Goal: Feedback & Contribution: Submit feedback/report problem

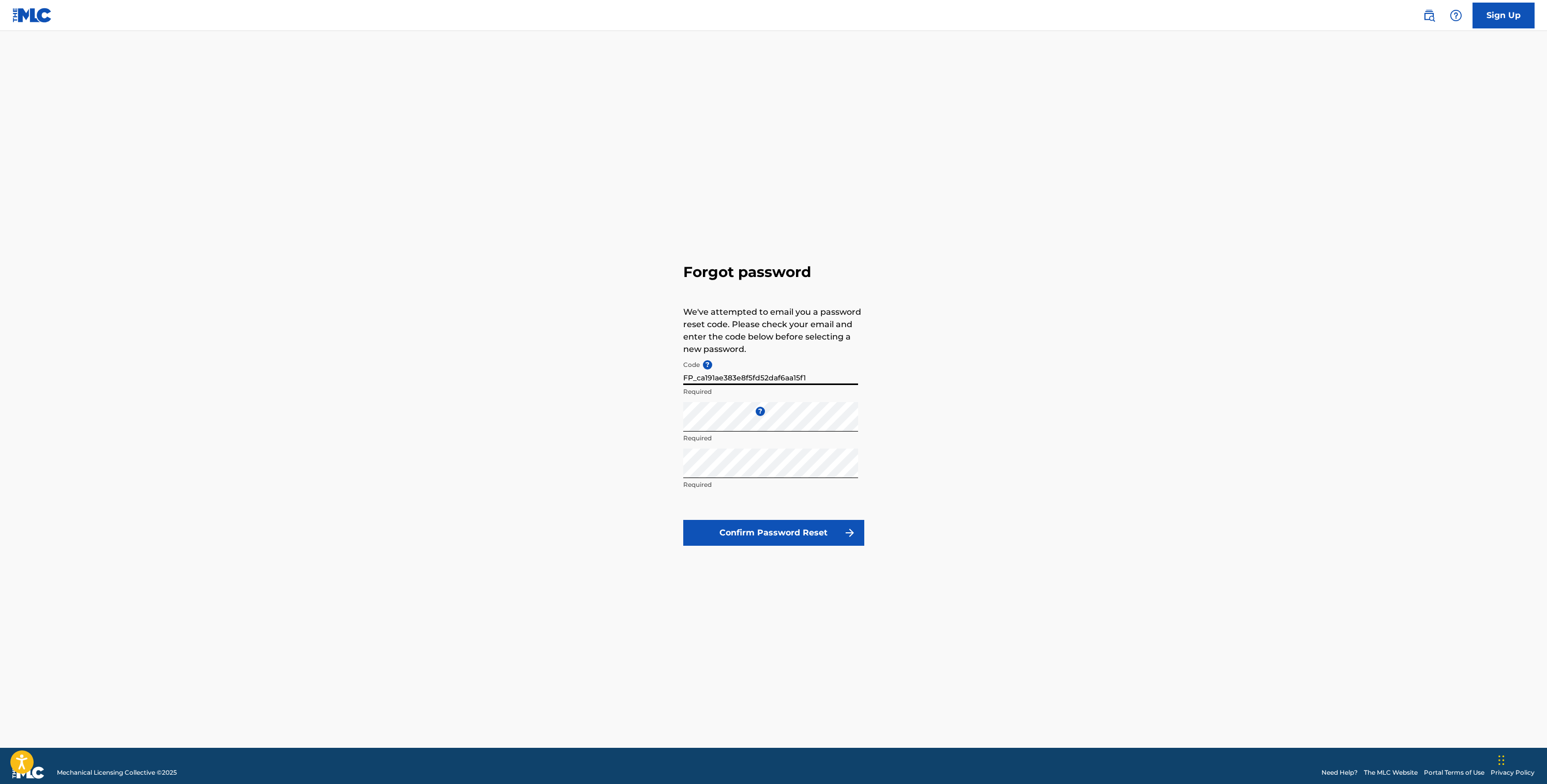
type input "FP_ca191ae383e8f5fd52daf6aa15f1"
click at [780, 542] on button "Confirm Password Reset" at bounding box center [773, 532] width 181 height 25
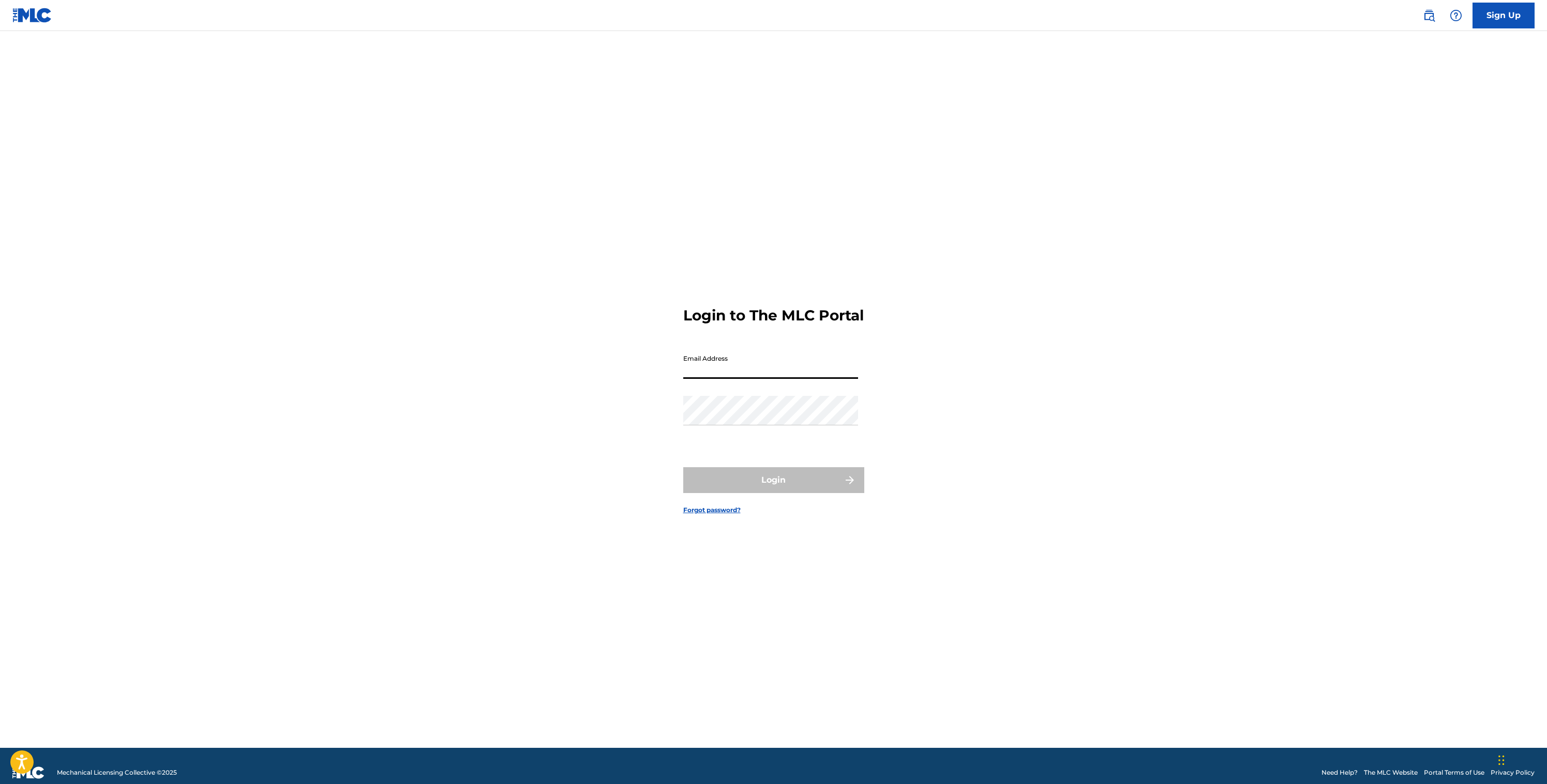
click at [707, 369] on input "Email Address" at bounding box center [770, 364] width 175 height 29
click at [767, 483] on button "Login" at bounding box center [773, 479] width 181 height 25
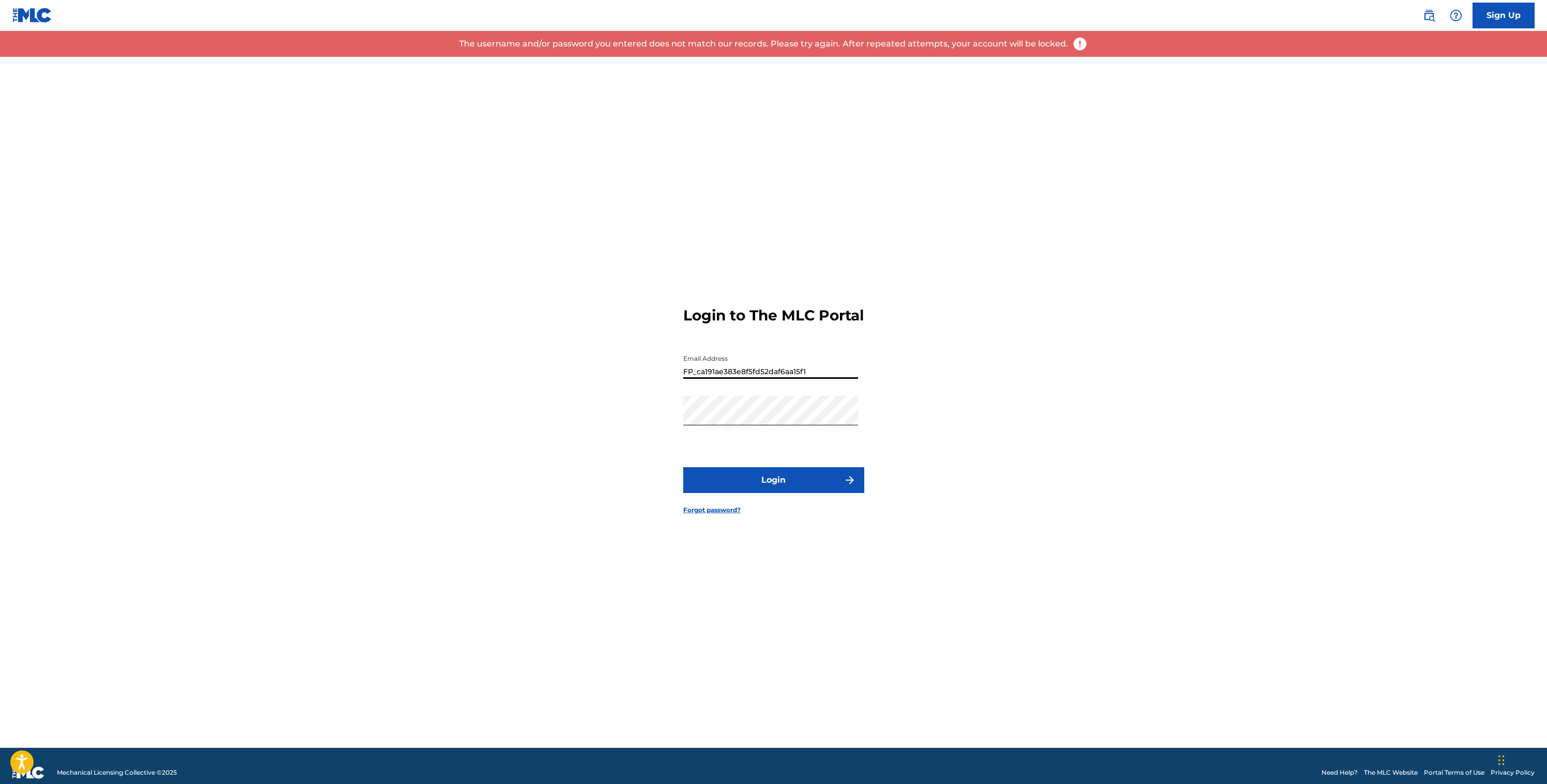
click at [755, 376] on input "FP_ca191ae383e8f5fd52daf6aa15f1" at bounding box center [770, 364] width 175 height 29
click at [754, 376] on input "FP_ca191ae383e8f5fd52daf6aa15f1" at bounding box center [770, 364] width 175 height 29
type input "[EMAIL_ADDRESS][DOMAIN_NAME]"
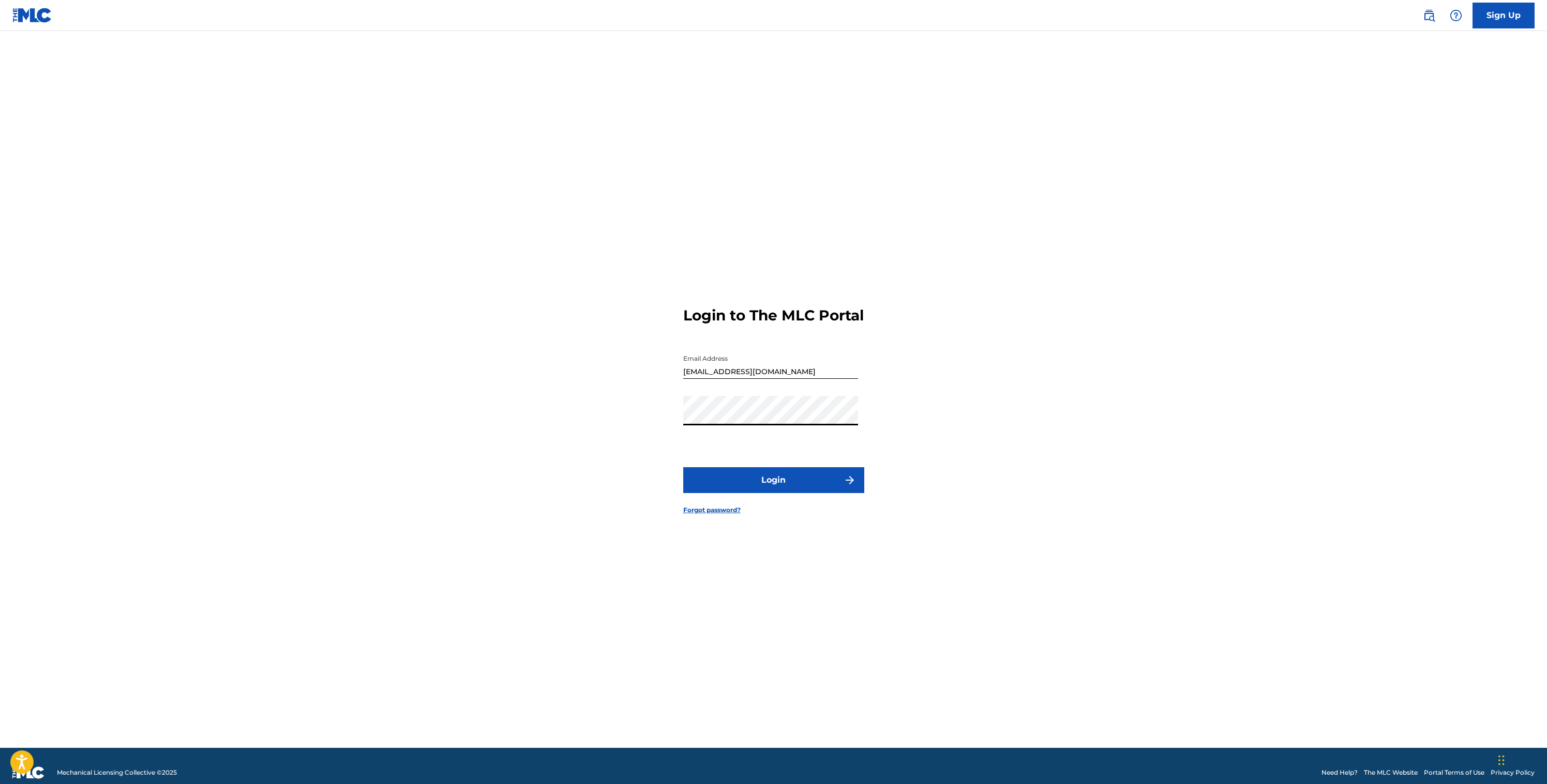
click at [755, 494] on button "Login" at bounding box center [773, 479] width 181 height 25
click at [770, 494] on button "Login" at bounding box center [773, 479] width 181 height 25
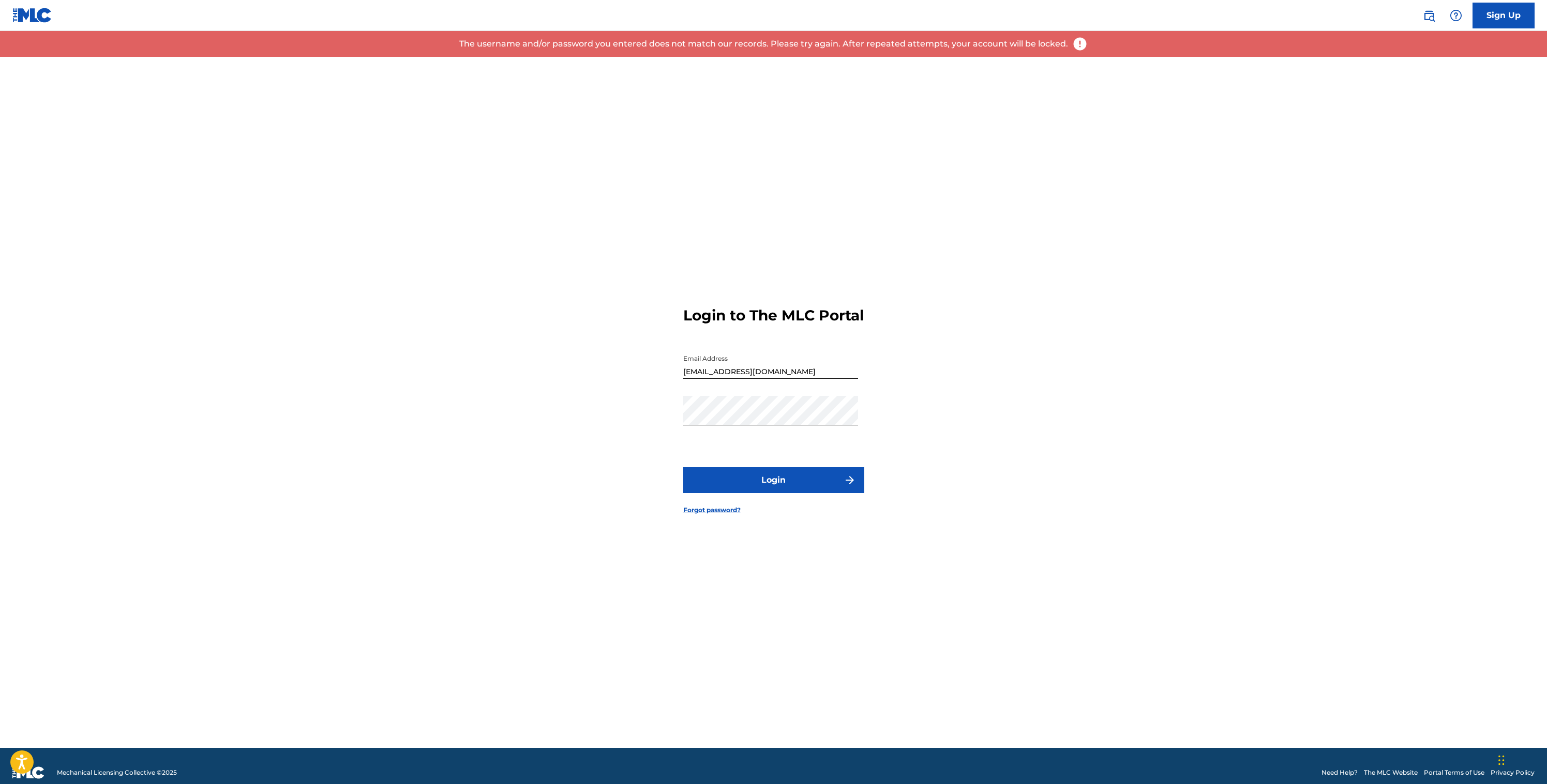
click at [701, 515] on link "Forgot password?" at bounding box center [711, 510] width 57 height 9
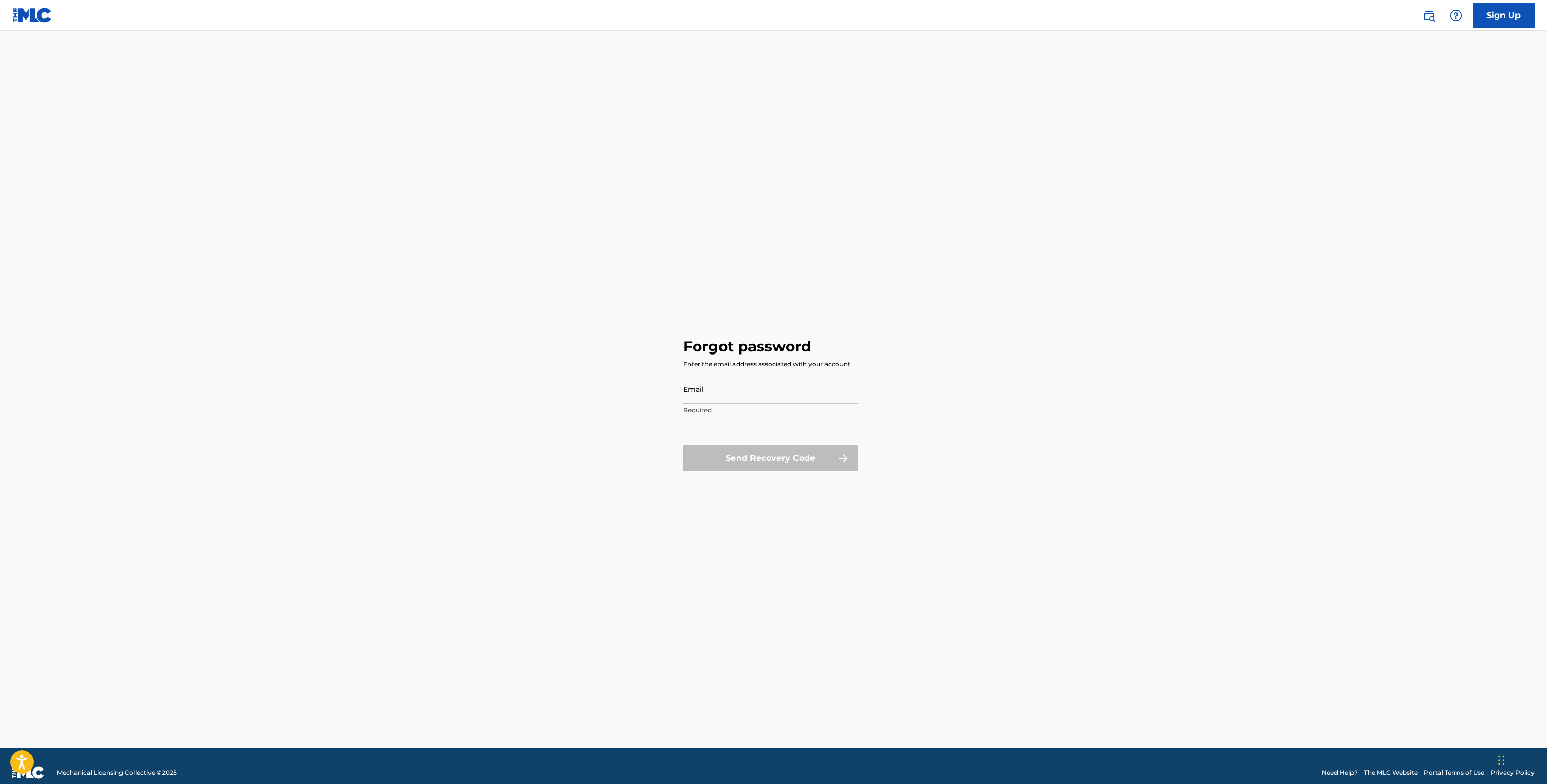
click at [702, 400] on input "Email" at bounding box center [770, 388] width 175 height 29
type input "[EMAIL_ADDRESS][DOMAIN_NAME]"
click at [742, 450] on button "Send Recovery Code" at bounding box center [770, 458] width 175 height 25
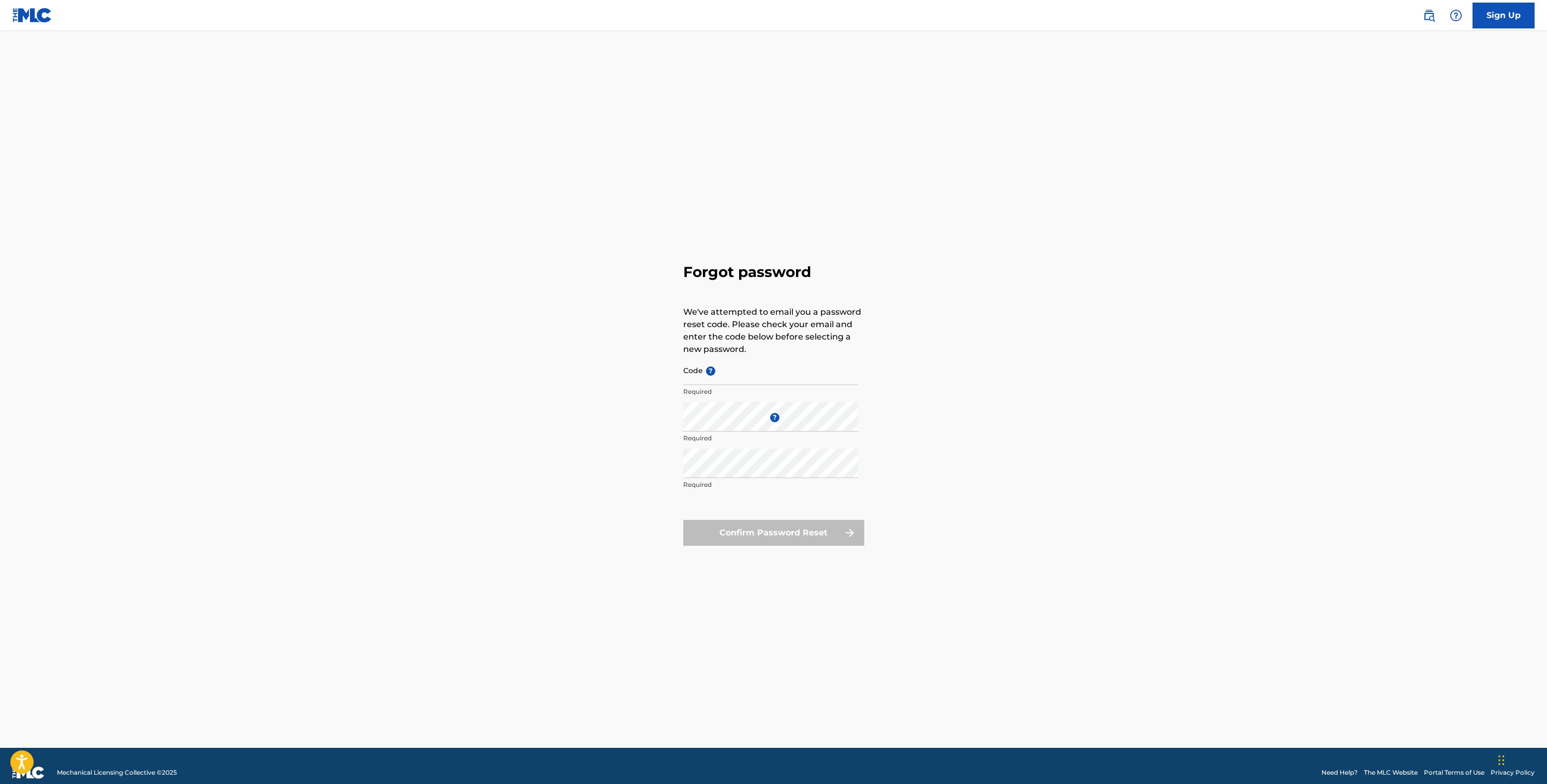
click at [721, 367] on input "Code ?" at bounding box center [770, 369] width 175 height 29
drag, startPoint x: 657, startPoint y: 464, endPoint x: 660, endPoint y: 458, distance: 6.7
click at [657, 464] on div "Forgot password We've attempted to email you a password reset code. Please chec…" at bounding box center [774, 401] width 724 height 691
click at [755, 375] on input "Code ?" at bounding box center [770, 369] width 175 height 29
paste input "FP_d75502c5514e1e6257d967fdea5c"
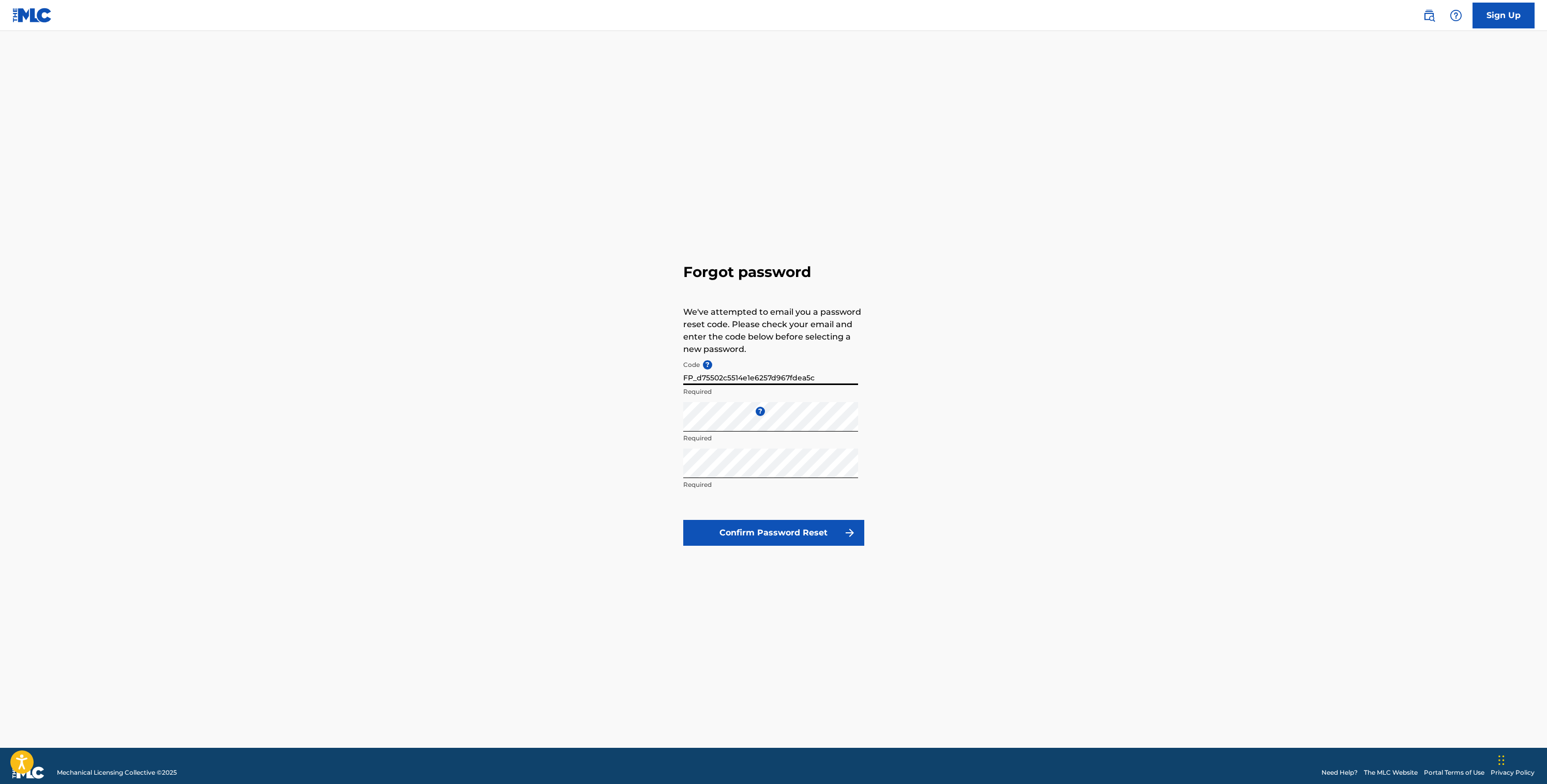
type input "FP_d75502c5514e1e6257d967fdea5c"
click at [766, 527] on button "Confirm Password Reset" at bounding box center [773, 532] width 181 height 25
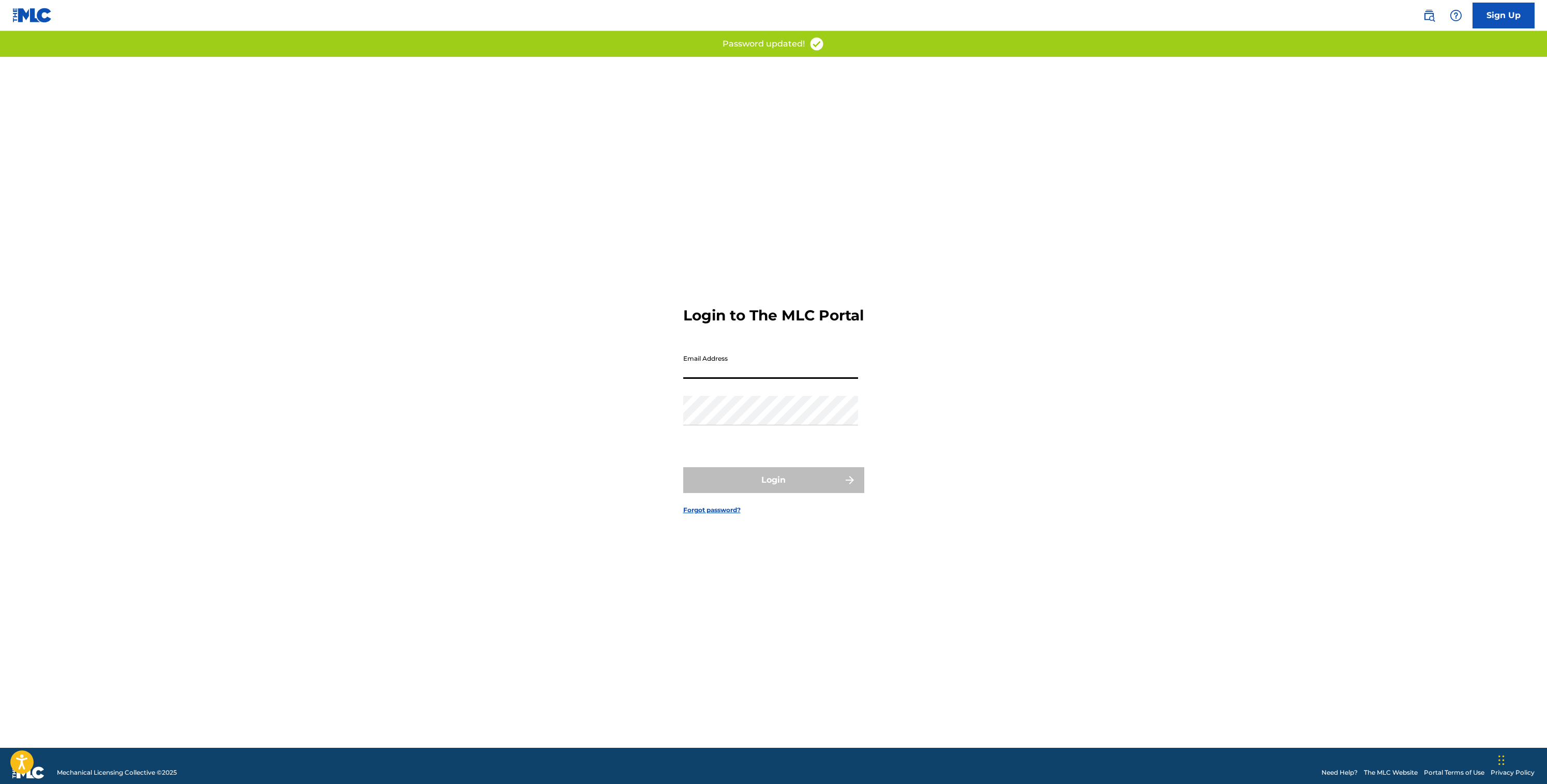
click at [738, 377] on input "Email Address" at bounding box center [770, 364] width 175 height 29
type input "[EMAIL_ADDRESS][DOMAIN_NAME]"
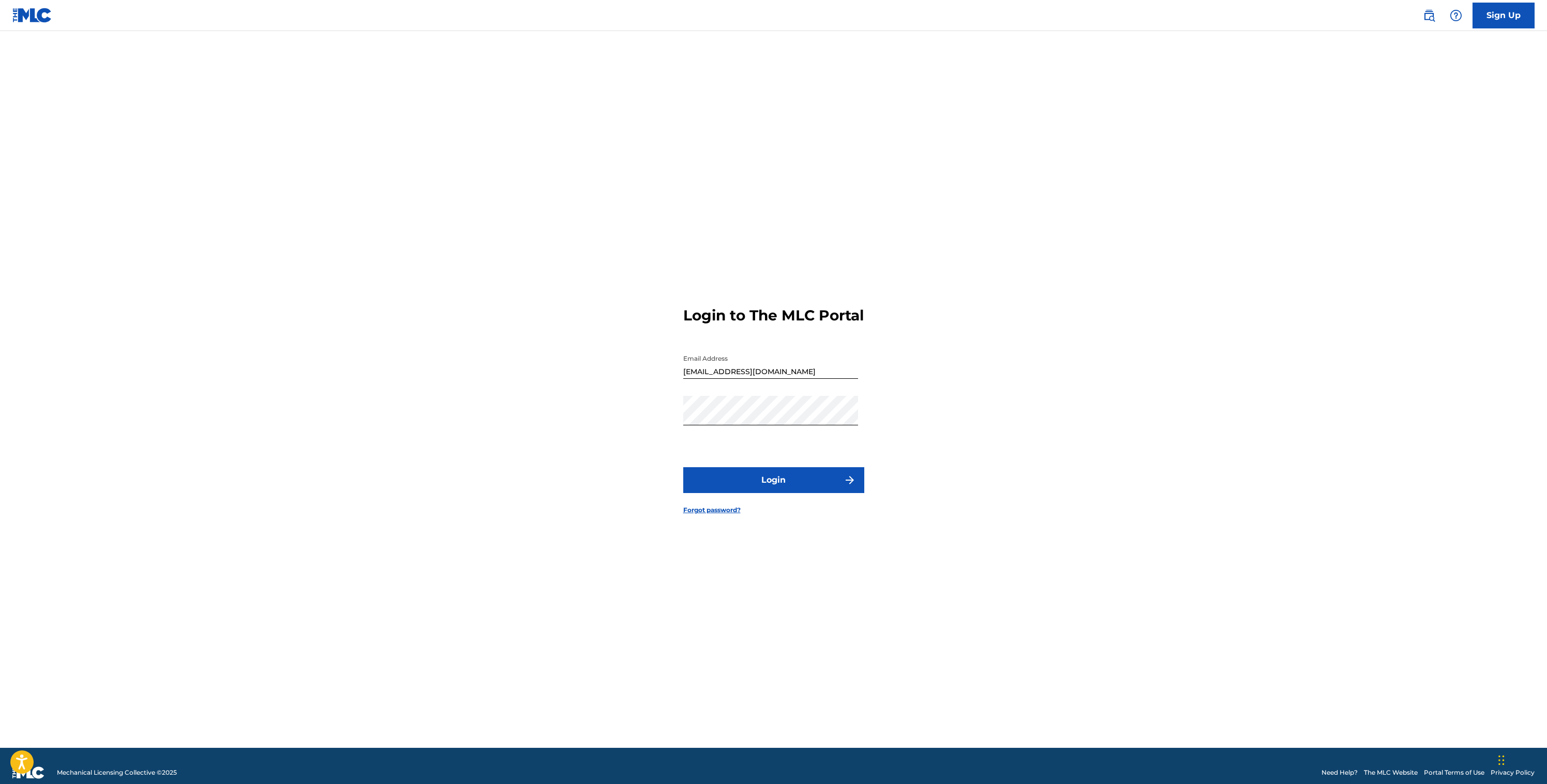
click at [763, 491] on button "Login" at bounding box center [773, 479] width 181 height 25
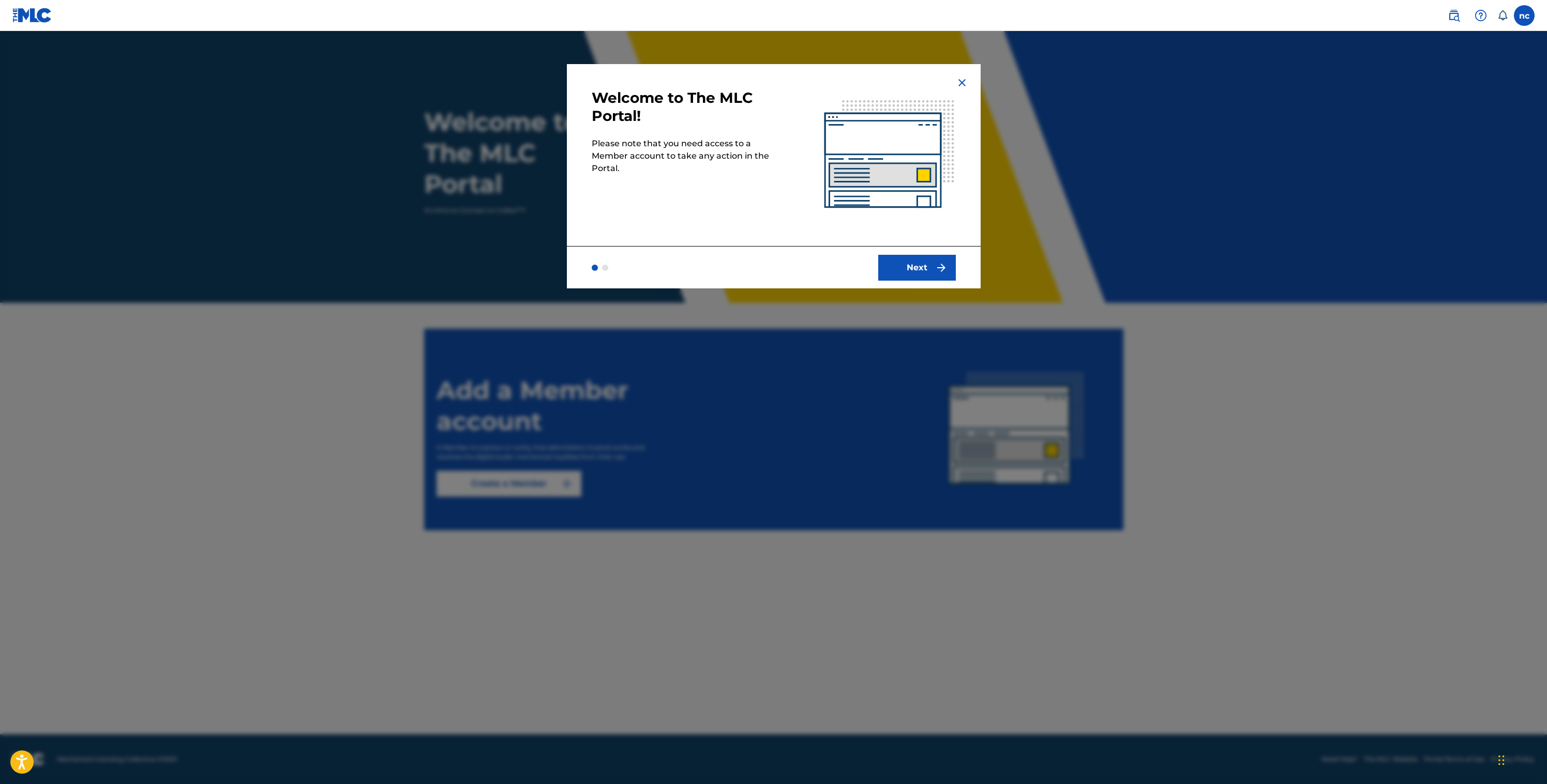
click at [914, 274] on button "Next" at bounding box center [917, 267] width 77 height 25
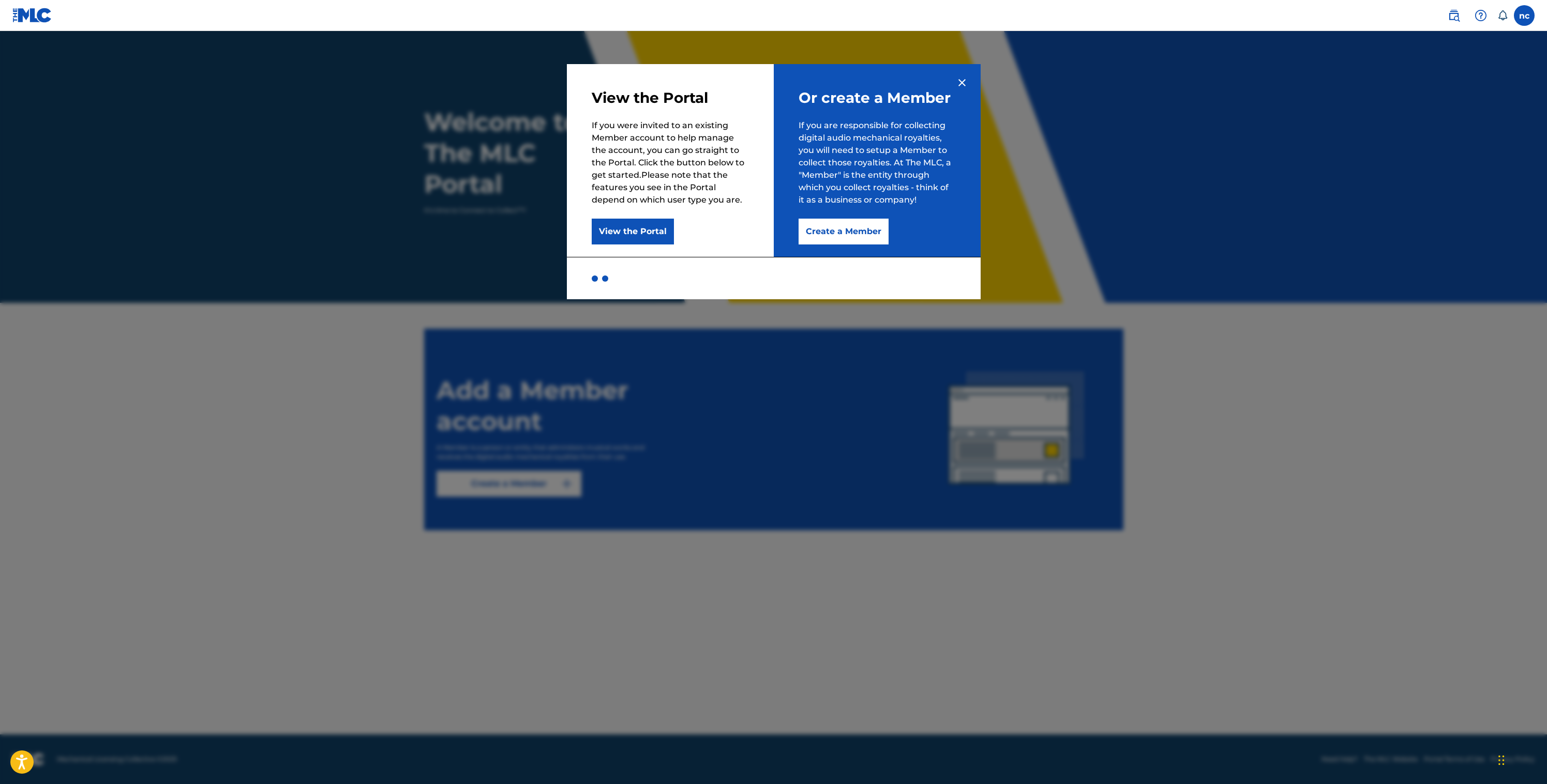
click at [961, 79] on img at bounding box center [961, 82] width 12 height 12
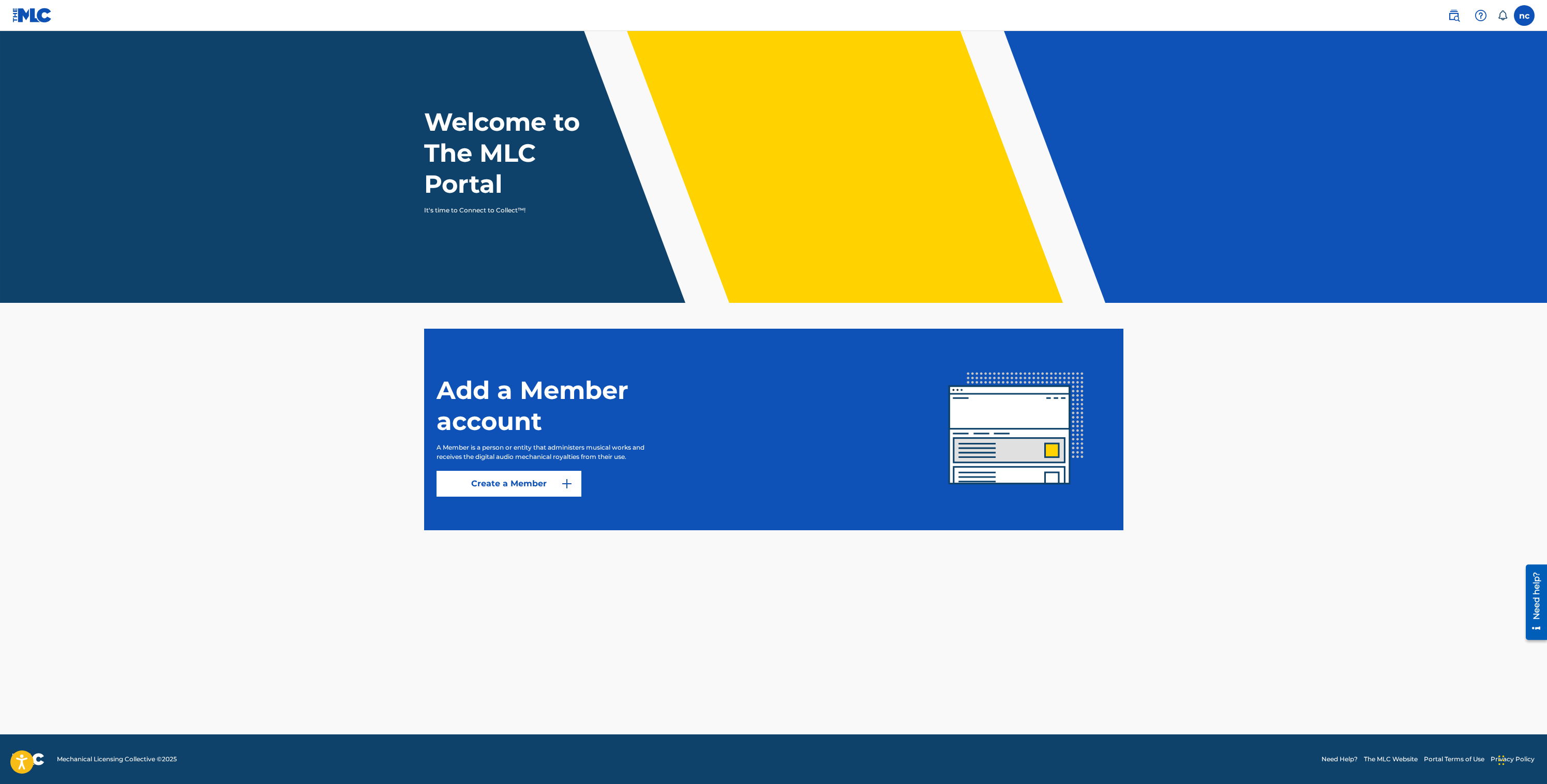
click at [517, 485] on button "Create a Member" at bounding box center [509, 483] width 145 height 25
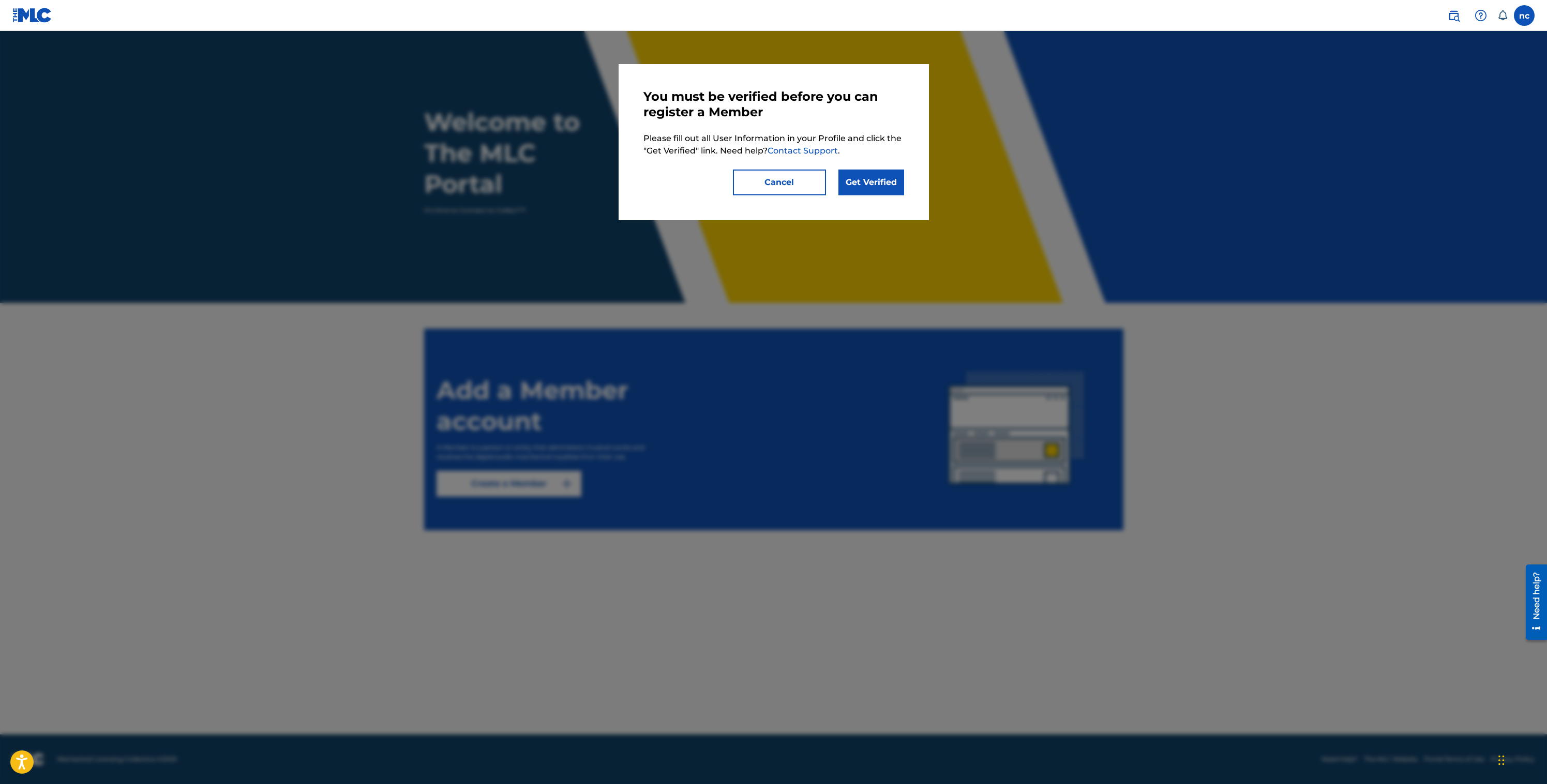
click at [862, 186] on link "Get Verified" at bounding box center [871, 181] width 66 height 25
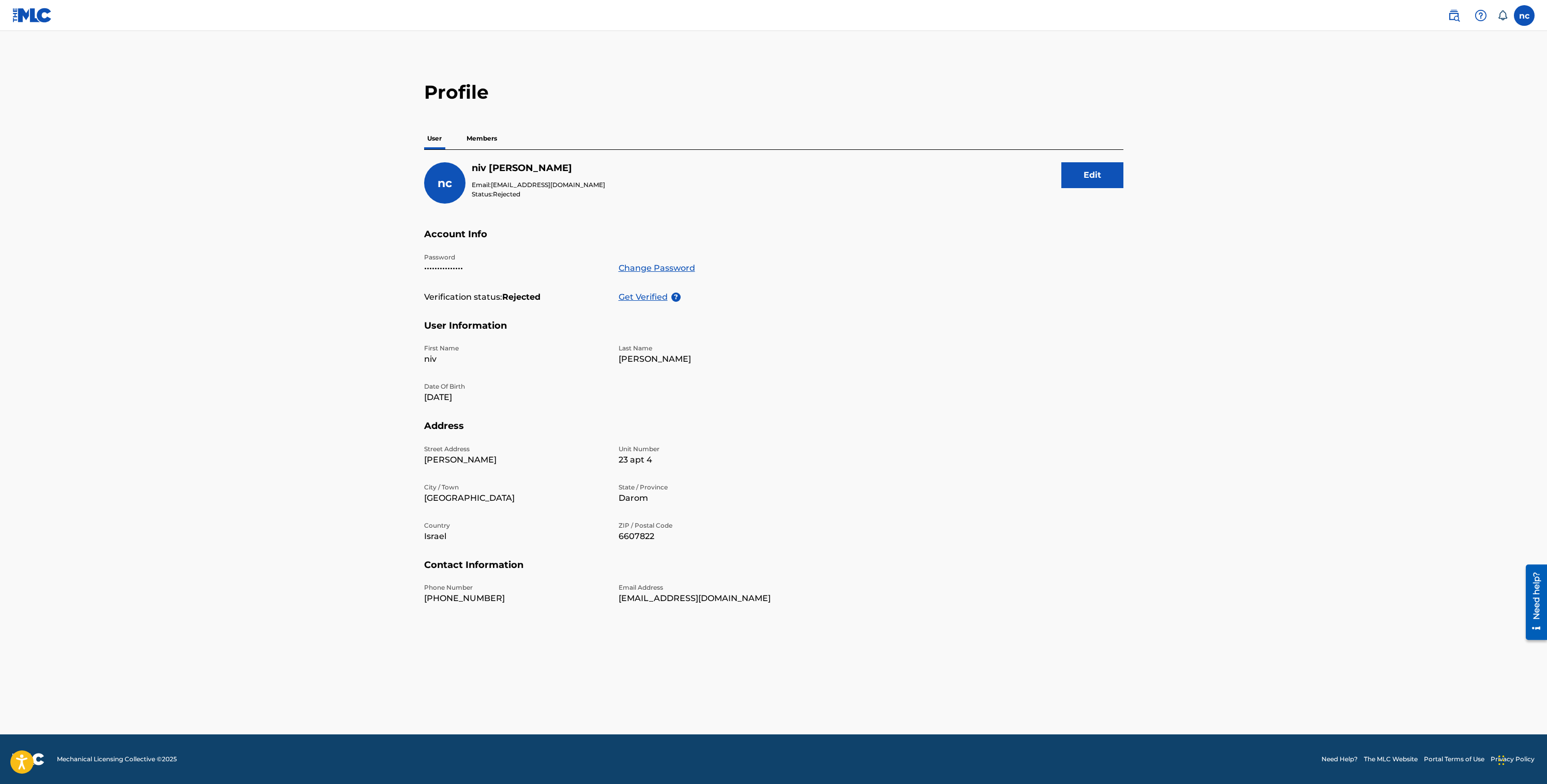
click at [470, 140] on p "Members" at bounding box center [481, 138] width 37 height 22
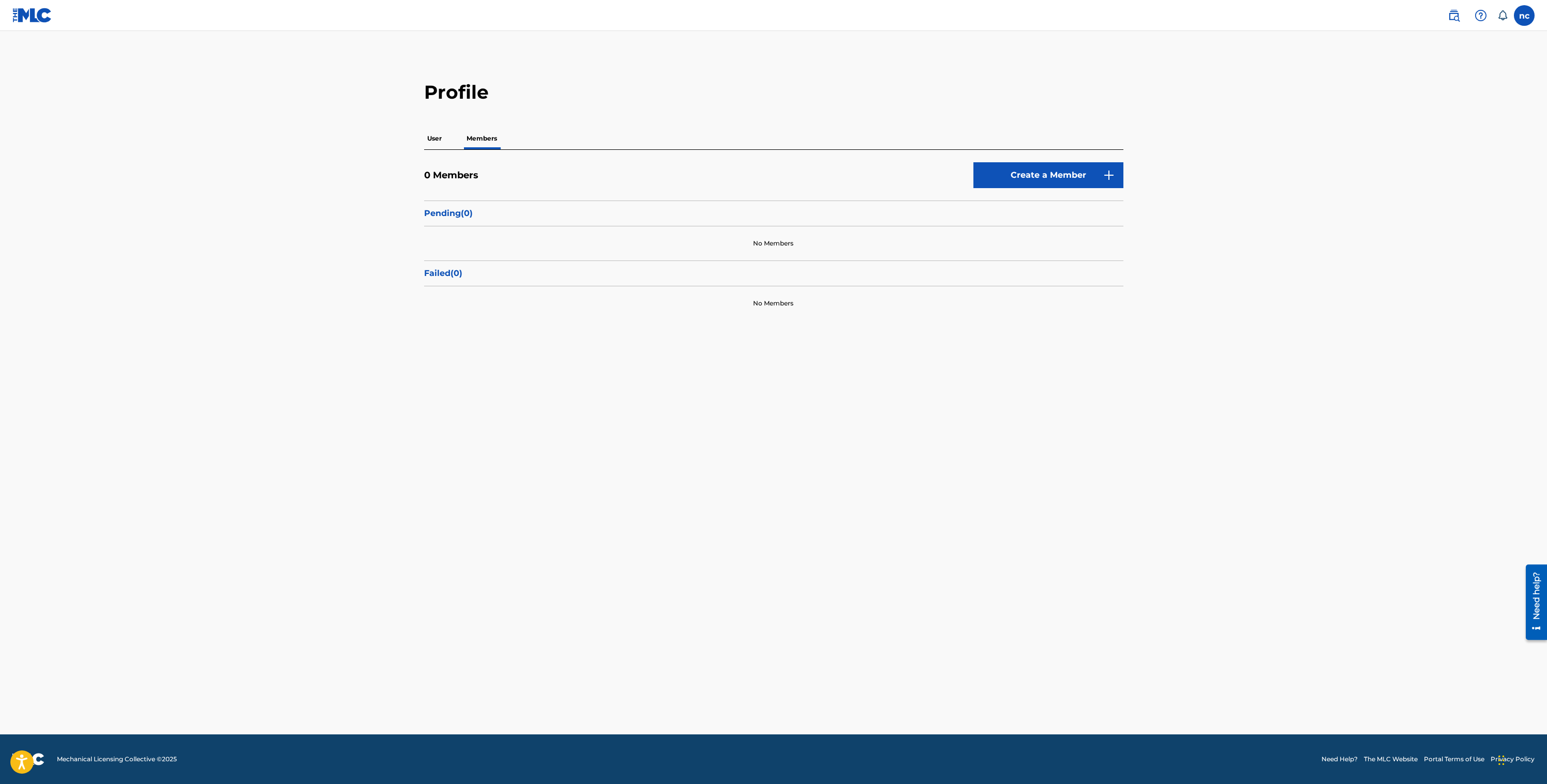
click at [456, 212] on p "Pending ( 0 )" at bounding box center [773, 212] width 699 height 12
click at [1085, 173] on button "Create a Member" at bounding box center [1048, 175] width 150 height 25
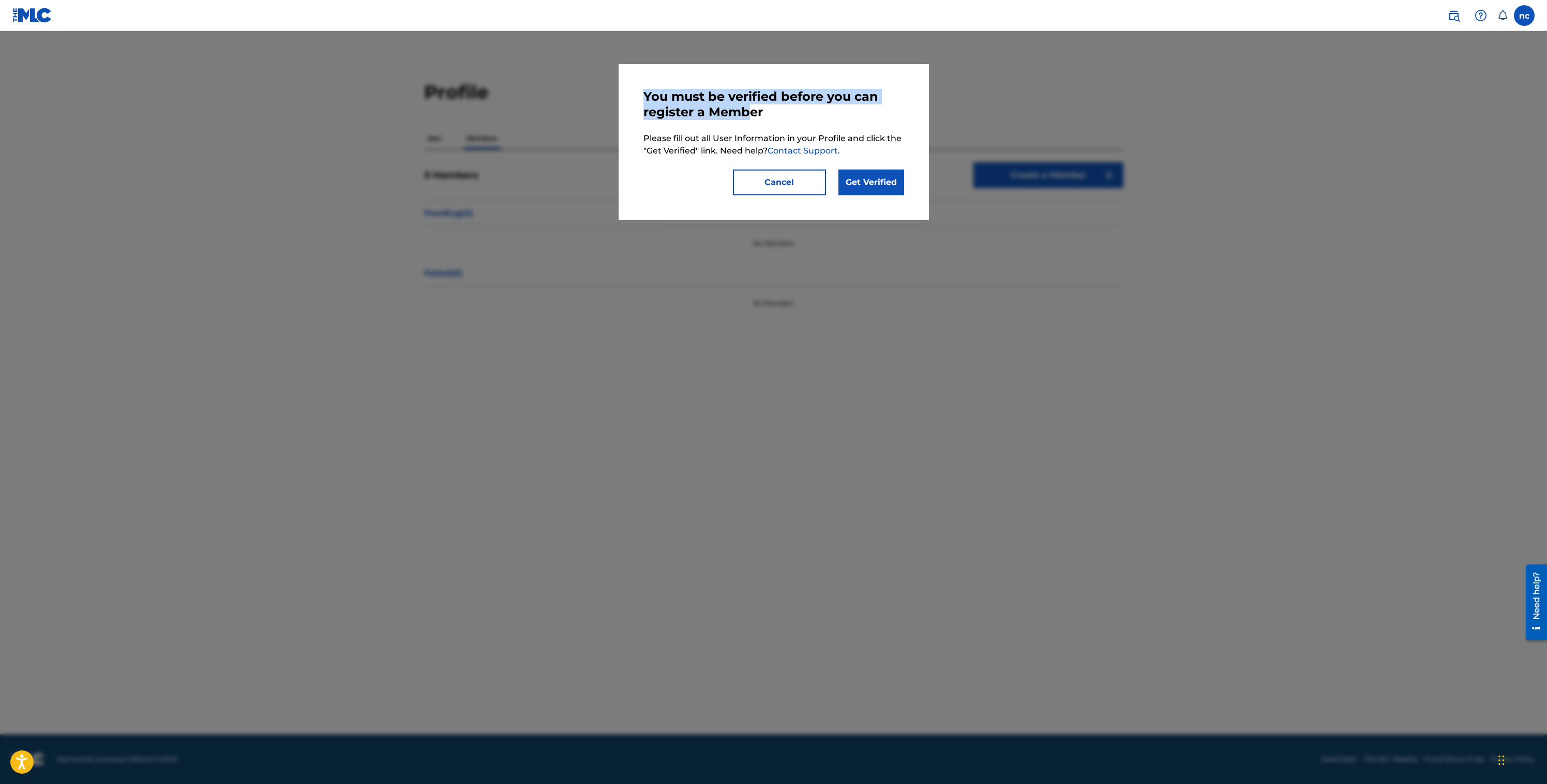
drag, startPoint x: 670, startPoint y: 96, endPoint x: 768, endPoint y: 116, distance: 100.0
click at [752, 117] on h4 "You must be verified before you can register a Member" at bounding box center [773, 104] width 260 height 31
click at [768, 116] on h4 "You must be verified before you can register a Member" at bounding box center [773, 104] width 260 height 31
drag, startPoint x: 651, startPoint y: 138, endPoint x: 719, endPoint y: 139, distance: 68.0
click at [718, 139] on p "Please fill out all User Information in your Profile and click the "Get Verifie…" at bounding box center [773, 145] width 260 height 24
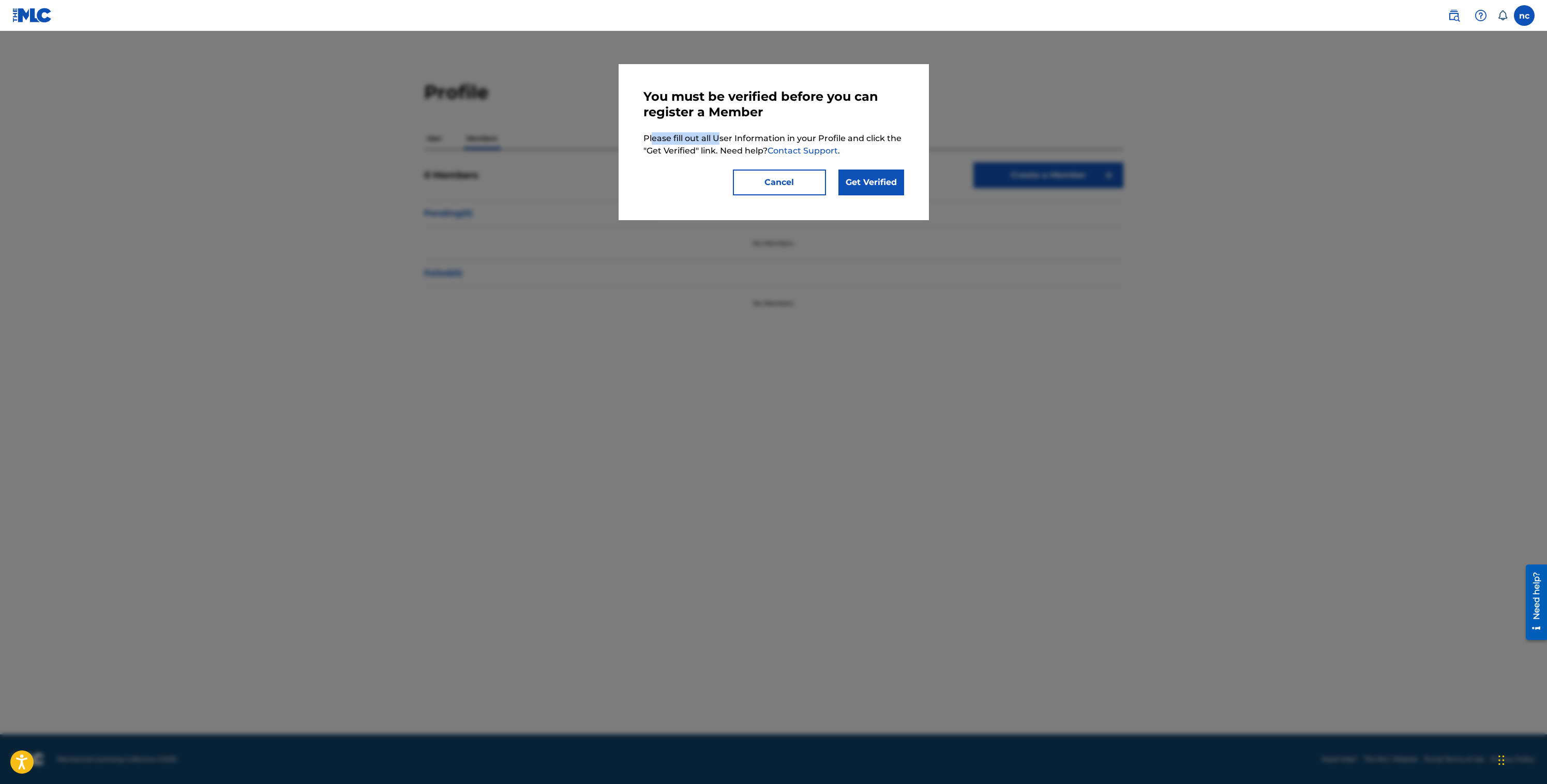
drag, startPoint x: 719, startPoint y: 139, endPoint x: 732, endPoint y: 164, distance: 28.2
click at [719, 139] on p "Please fill out all User Information in your Profile and click the "Get Verifie…" at bounding box center [773, 145] width 260 height 24
click at [770, 186] on button "Cancel" at bounding box center [779, 181] width 93 height 25
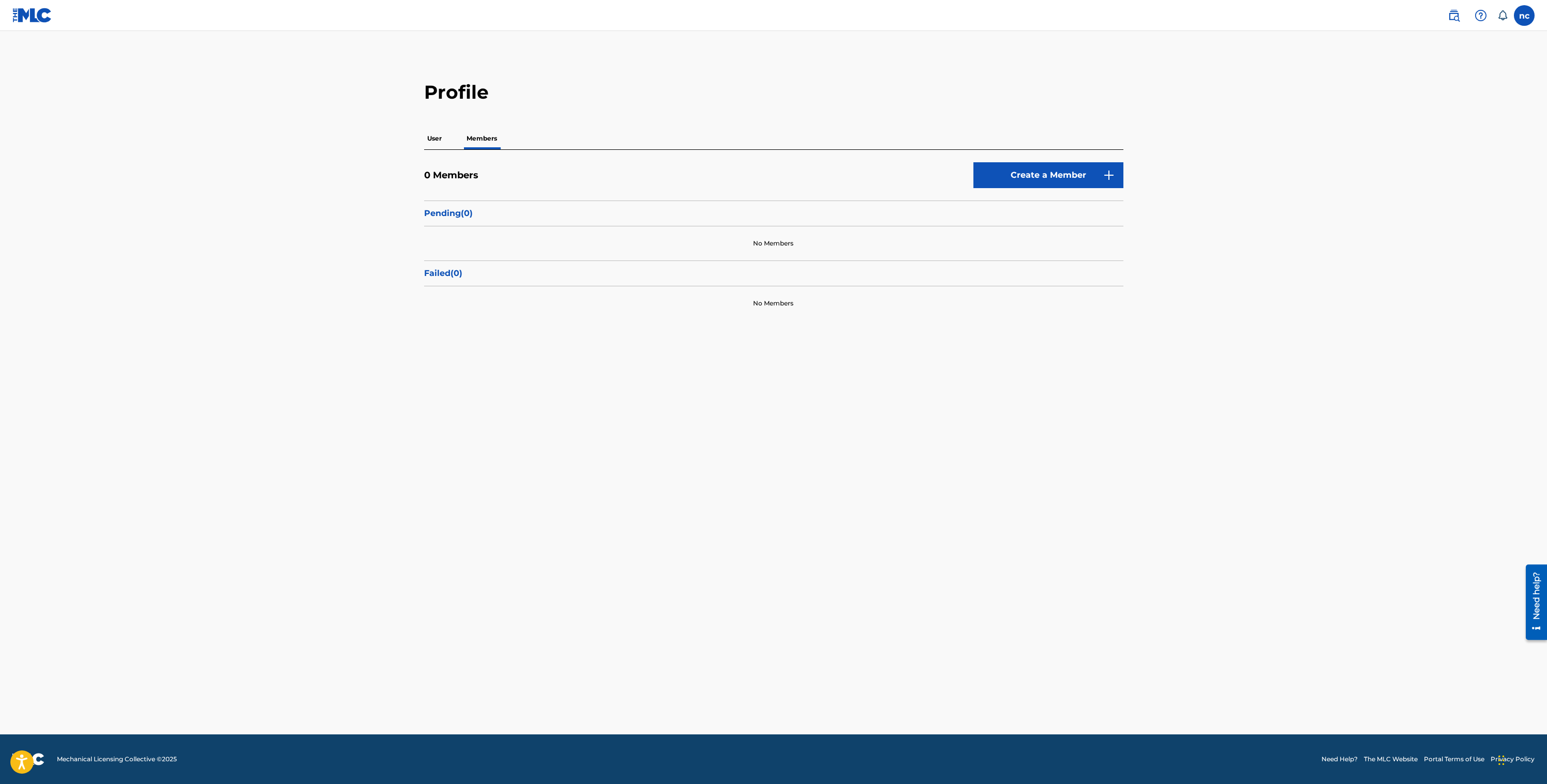
click at [1453, 13] on img at bounding box center [1453, 15] width 12 height 12
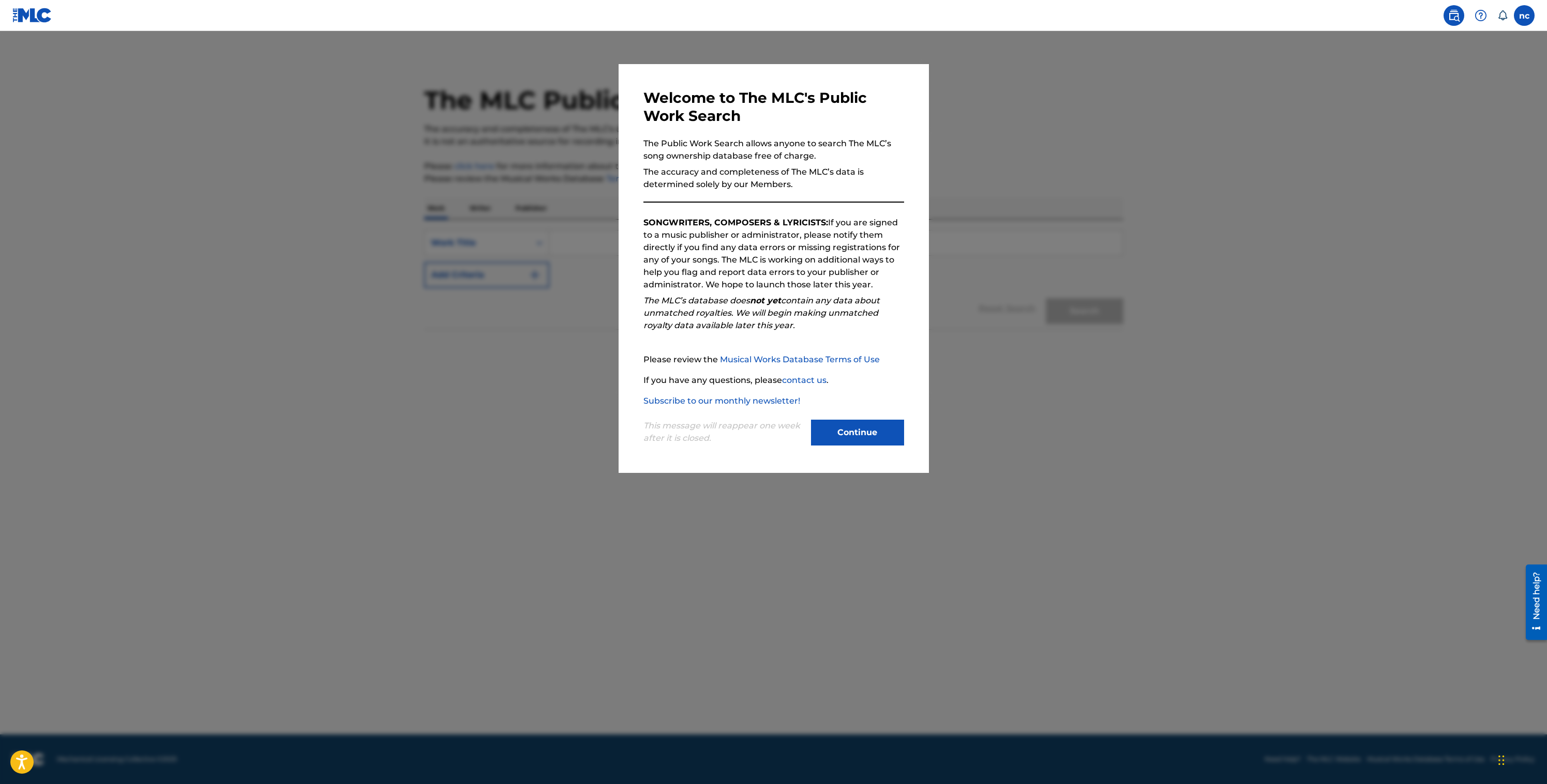
click at [842, 434] on button "Continue" at bounding box center [857, 431] width 93 height 25
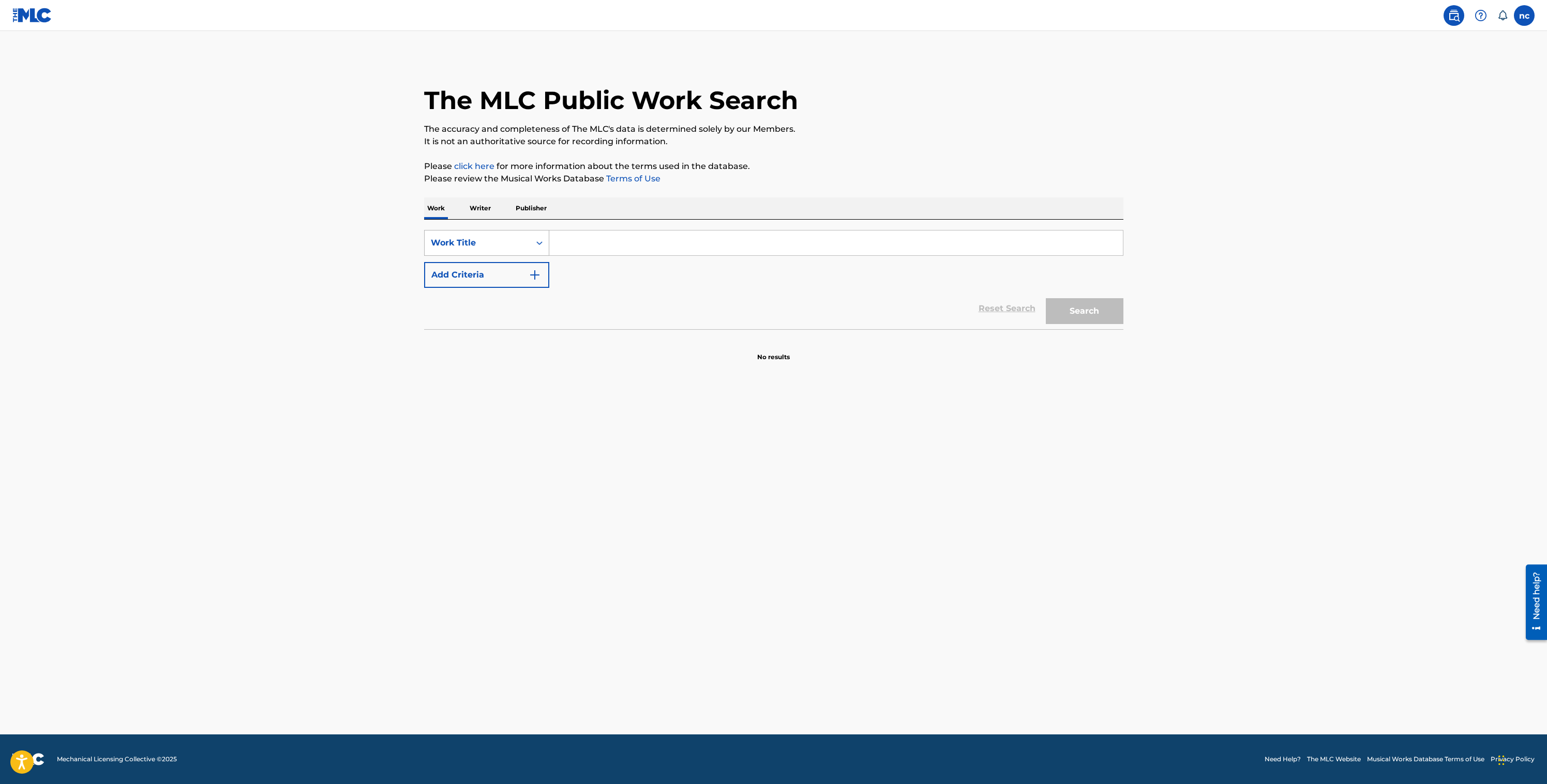
click at [535, 242] on icon "Search Form" at bounding box center [539, 243] width 10 height 10
click at [492, 271] on div "Writer Name" at bounding box center [486, 268] width 124 height 25
click at [573, 244] on input "Search Form" at bounding box center [836, 243] width 574 height 24
type input "[PERSON_NAME]"
click at [472, 241] on div "Writer Name" at bounding box center [477, 243] width 93 height 12
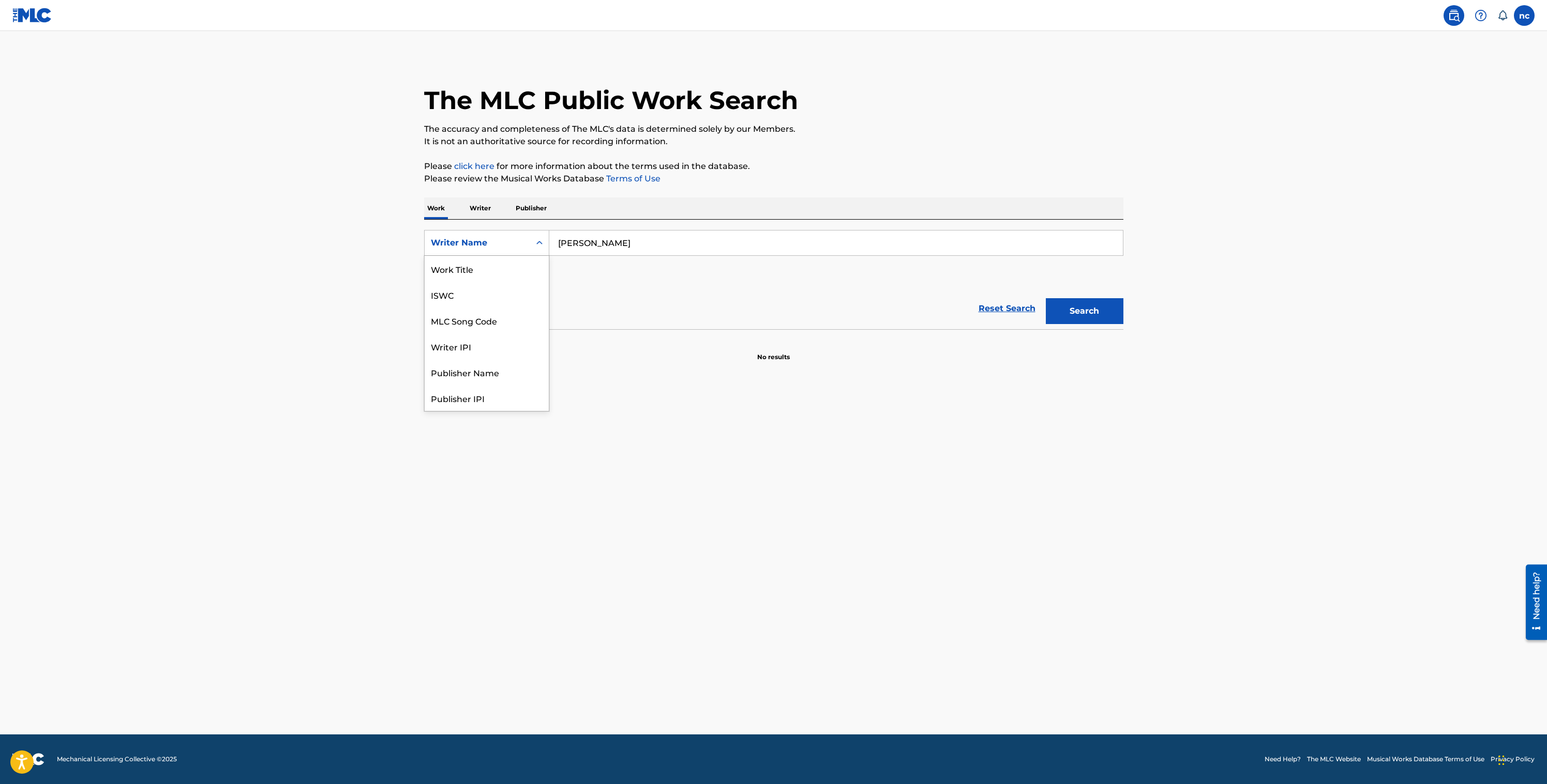
scroll to position [52, 0]
click at [597, 247] on input "[PERSON_NAME]" at bounding box center [836, 243] width 574 height 24
click at [512, 332] on section at bounding box center [773, 332] width 699 height 6
click at [1094, 318] on button "Search" at bounding box center [1084, 310] width 77 height 25
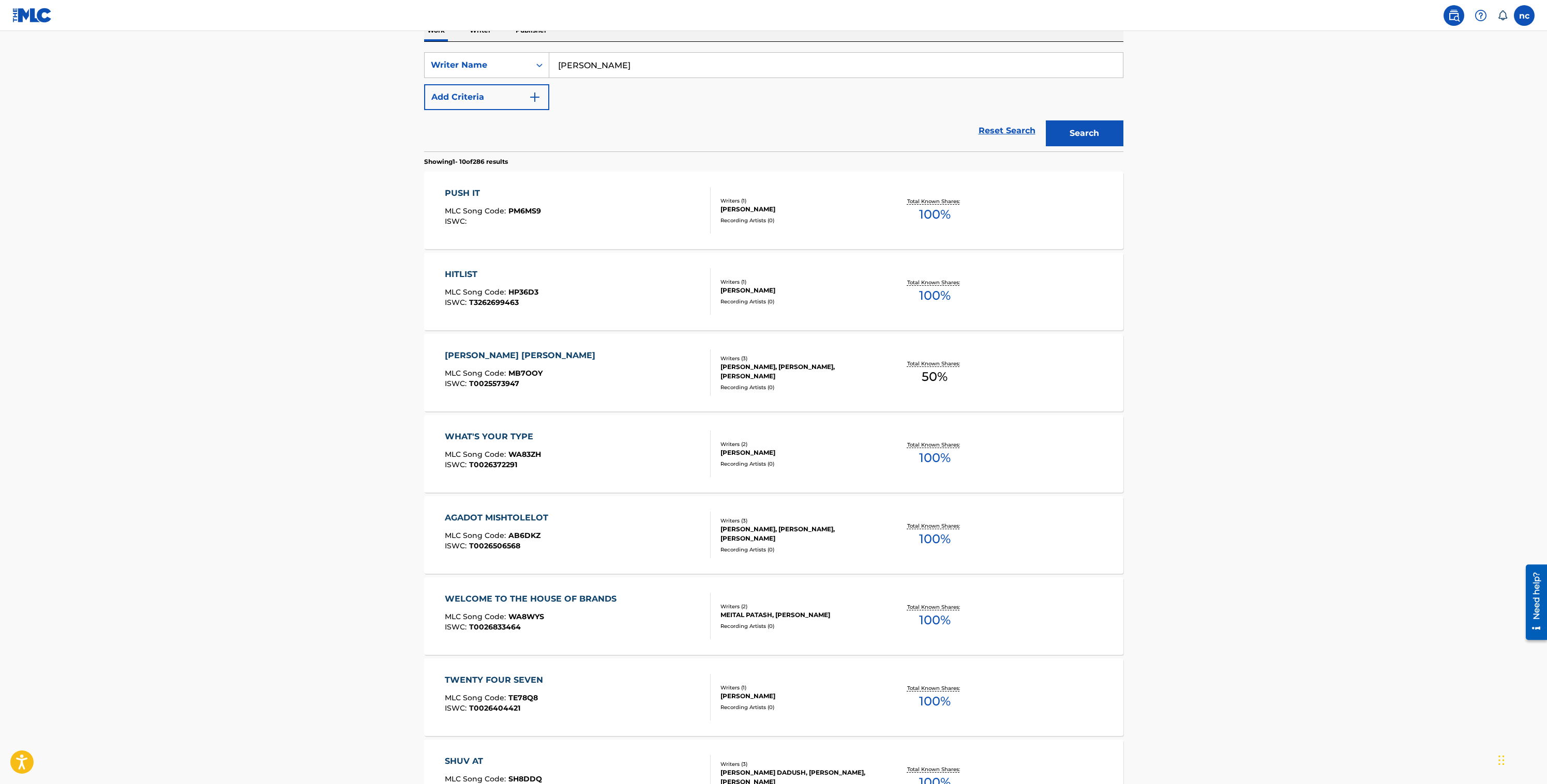
scroll to position [481, 0]
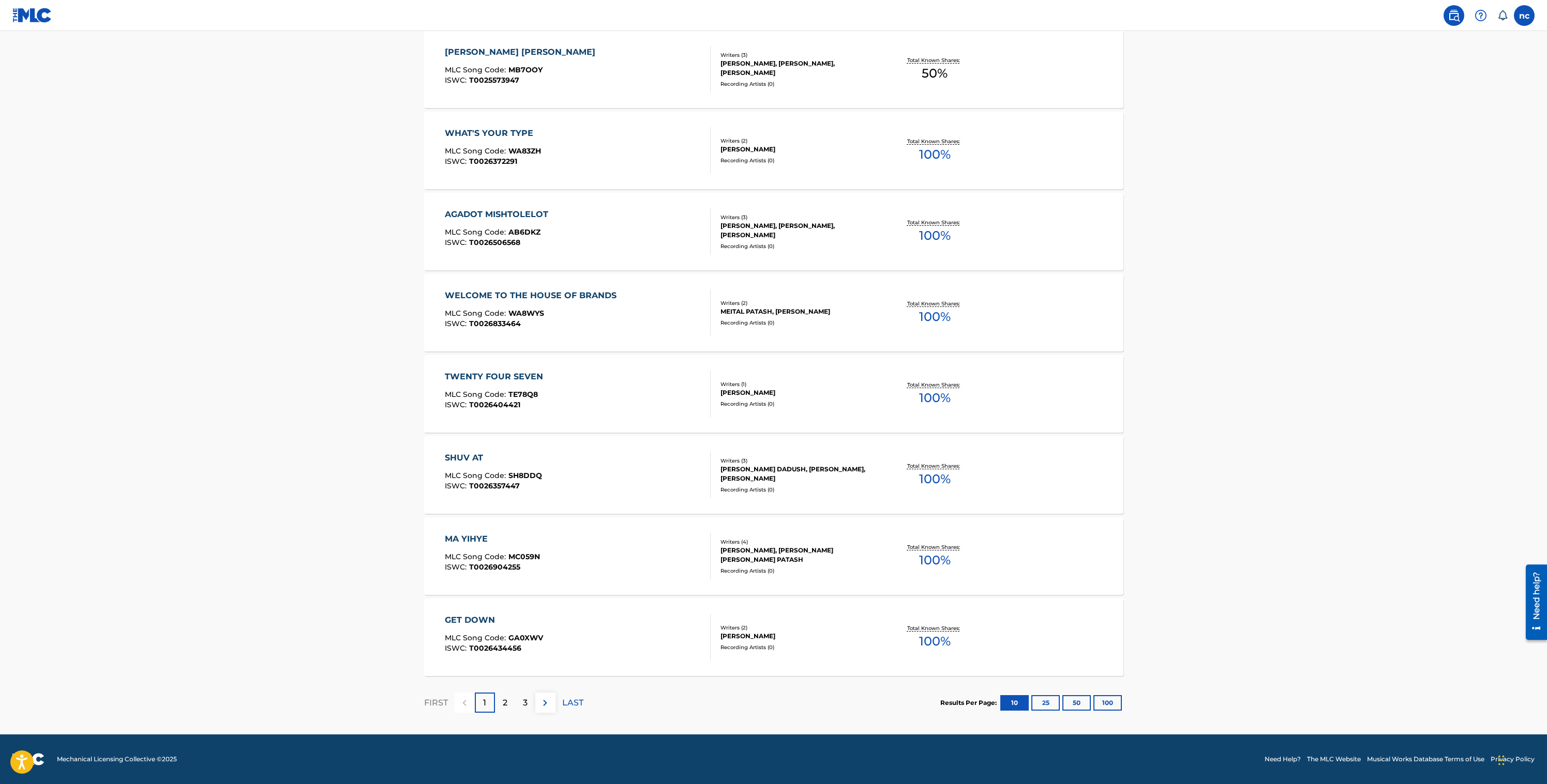
click at [1102, 701] on button "100" at bounding box center [1107, 703] width 28 height 15
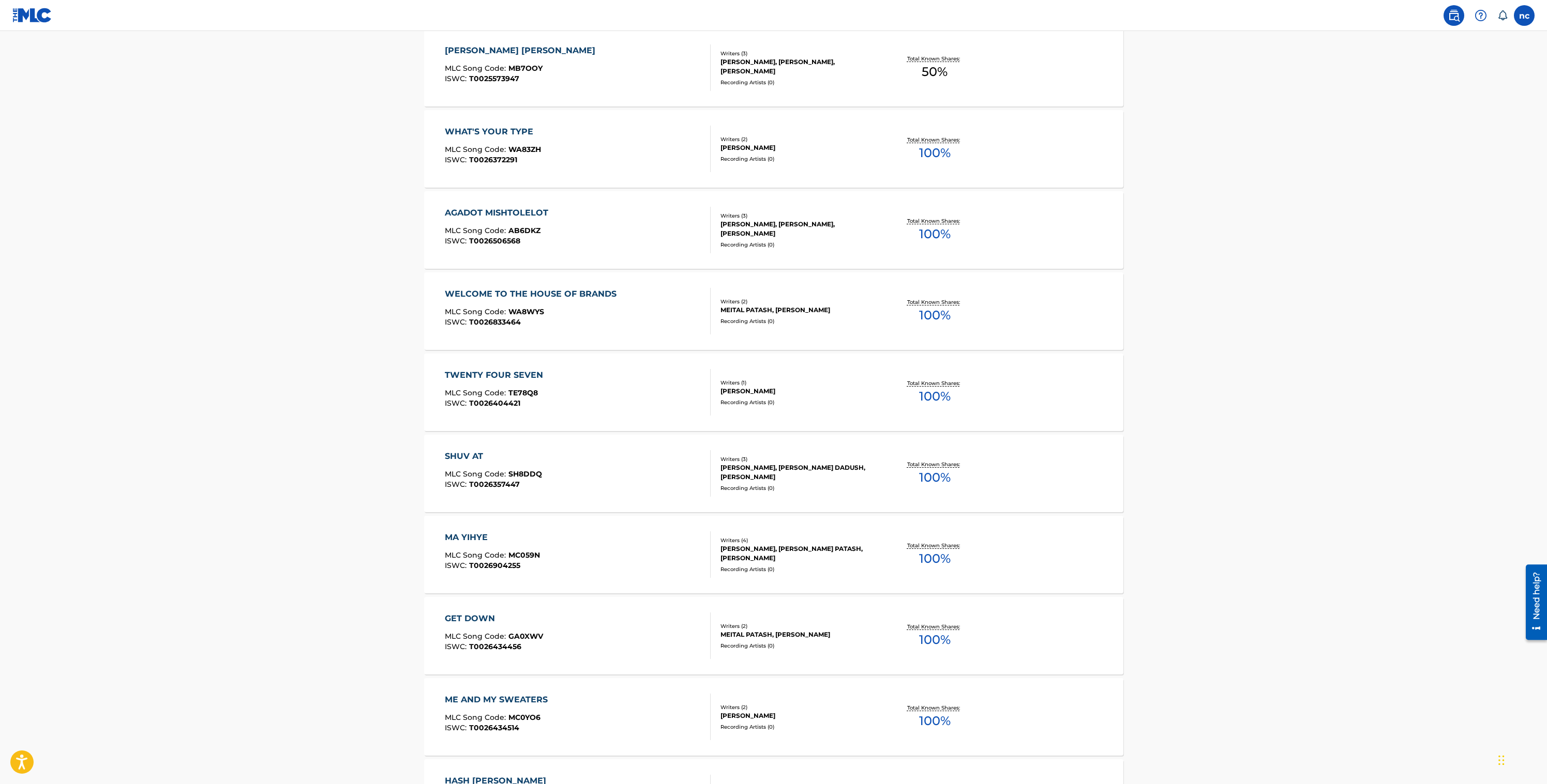
scroll to position [0, 0]
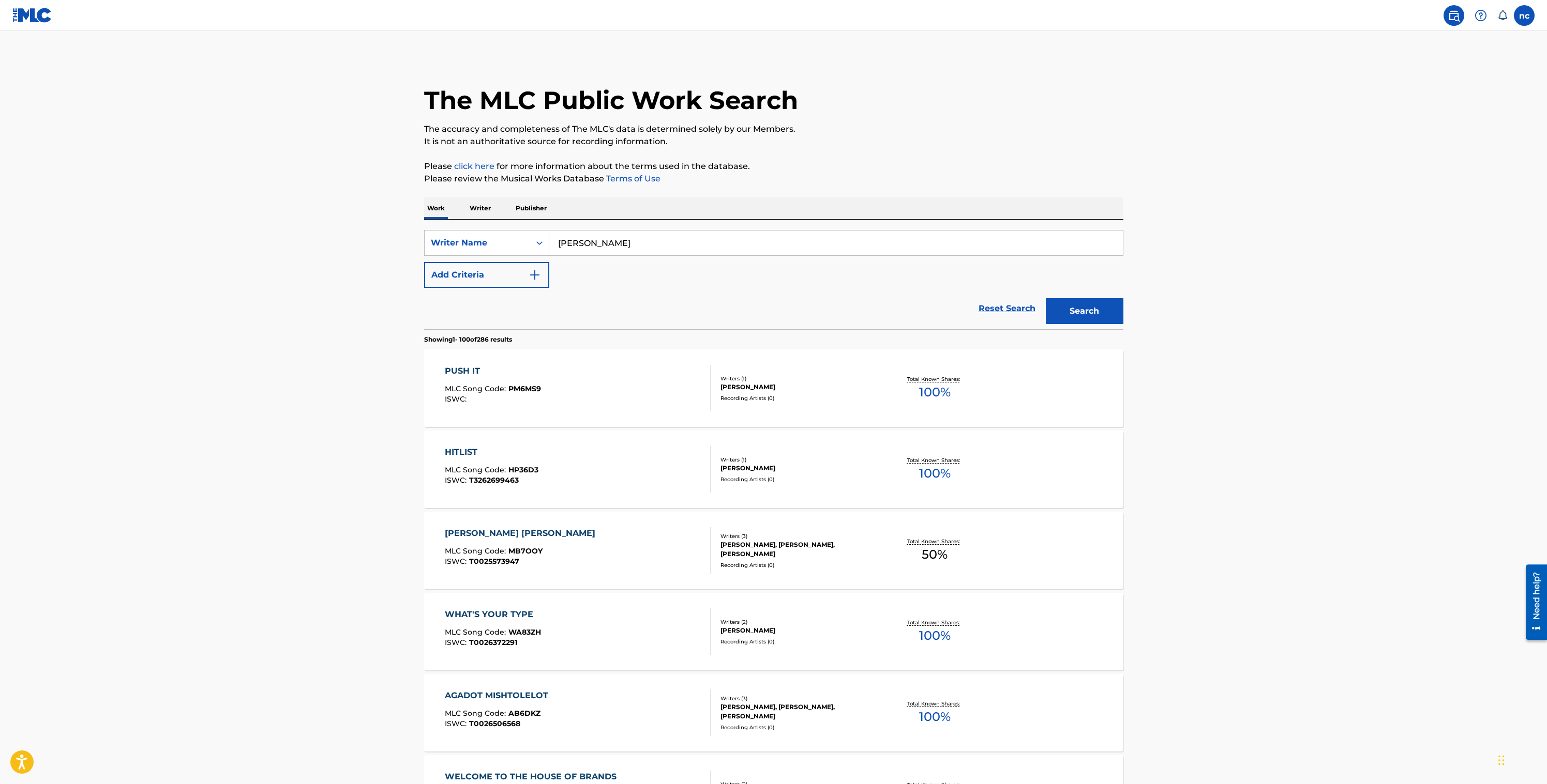
click at [1446, 20] on link at bounding box center [1454, 15] width 21 height 21
click at [1457, 15] on img at bounding box center [1453, 15] width 12 height 12
click at [1524, 22] on label at bounding box center [1523, 15] width 21 height 21
click at [1523, 15] on input "nc [PERSON_NAME] [EMAIL_ADDRESS][DOMAIN_NAME] Notification Preferences Profile …" at bounding box center [1523, 15] width 0 height 0
click at [1425, 128] on link "Profile" at bounding box center [1422, 129] width 21 height 9
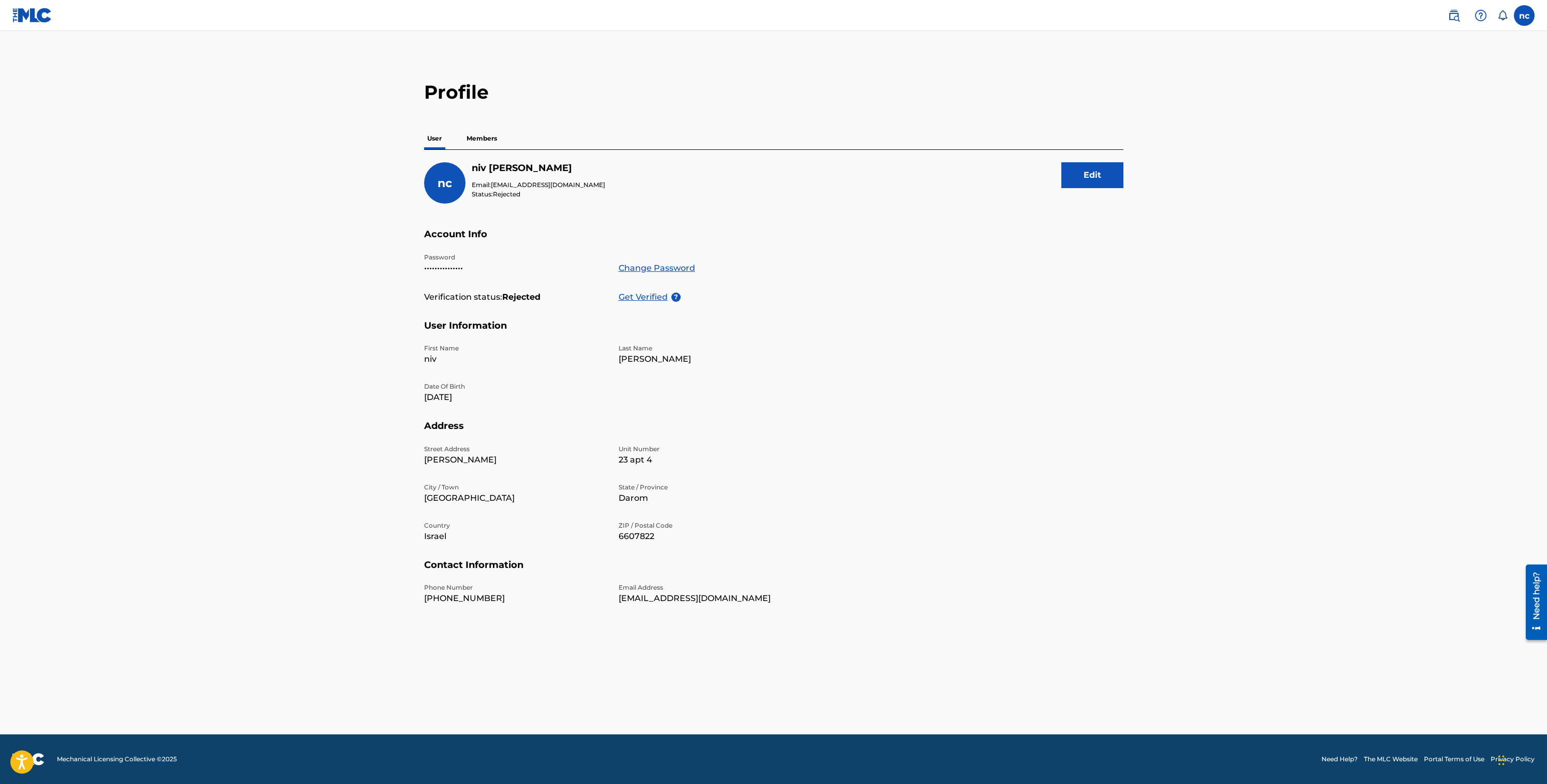
click at [487, 136] on p "Members" at bounding box center [481, 138] width 37 height 22
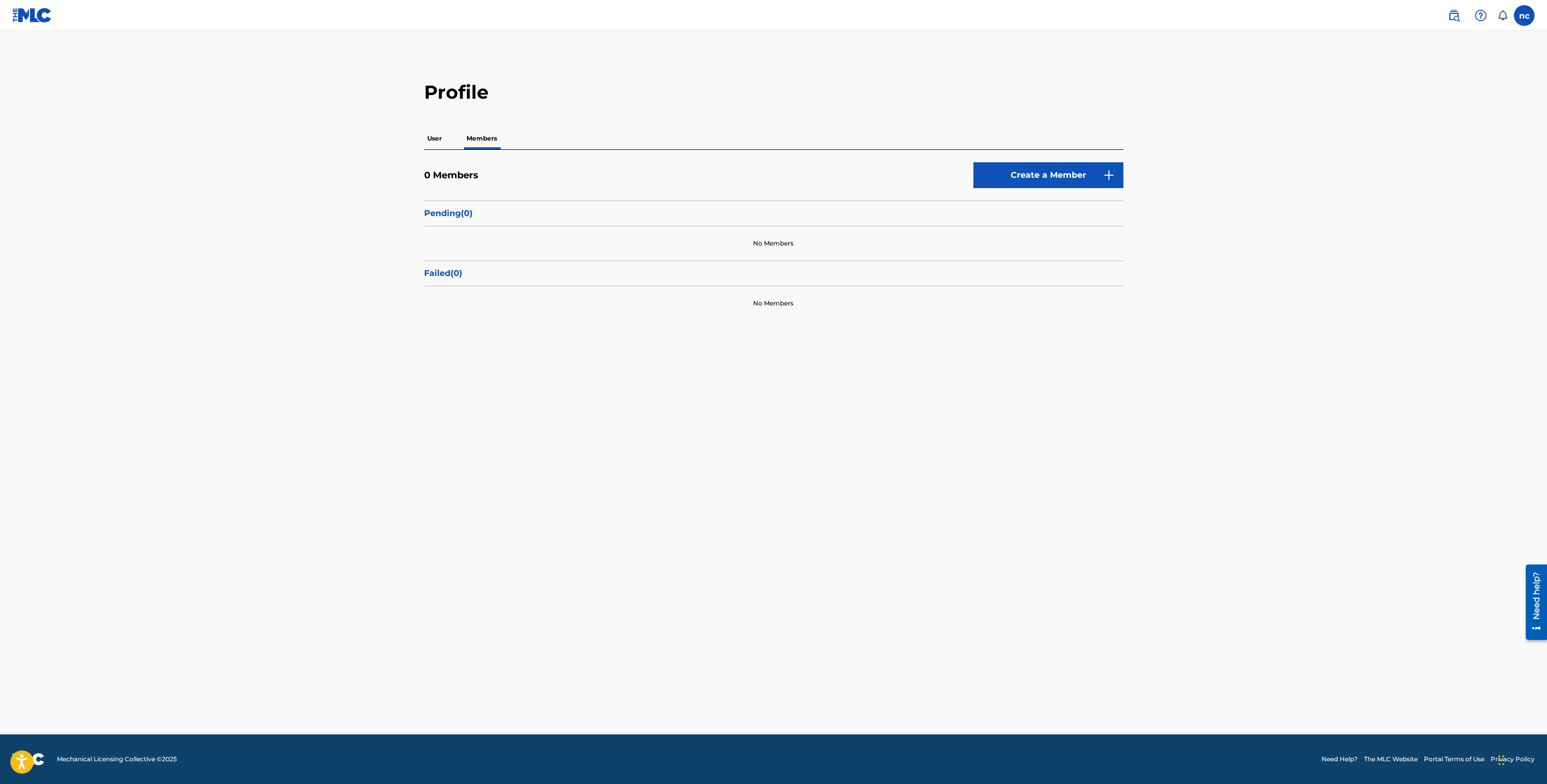
click at [1050, 172] on button "Create a Member" at bounding box center [1048, 175] width 150 height 25
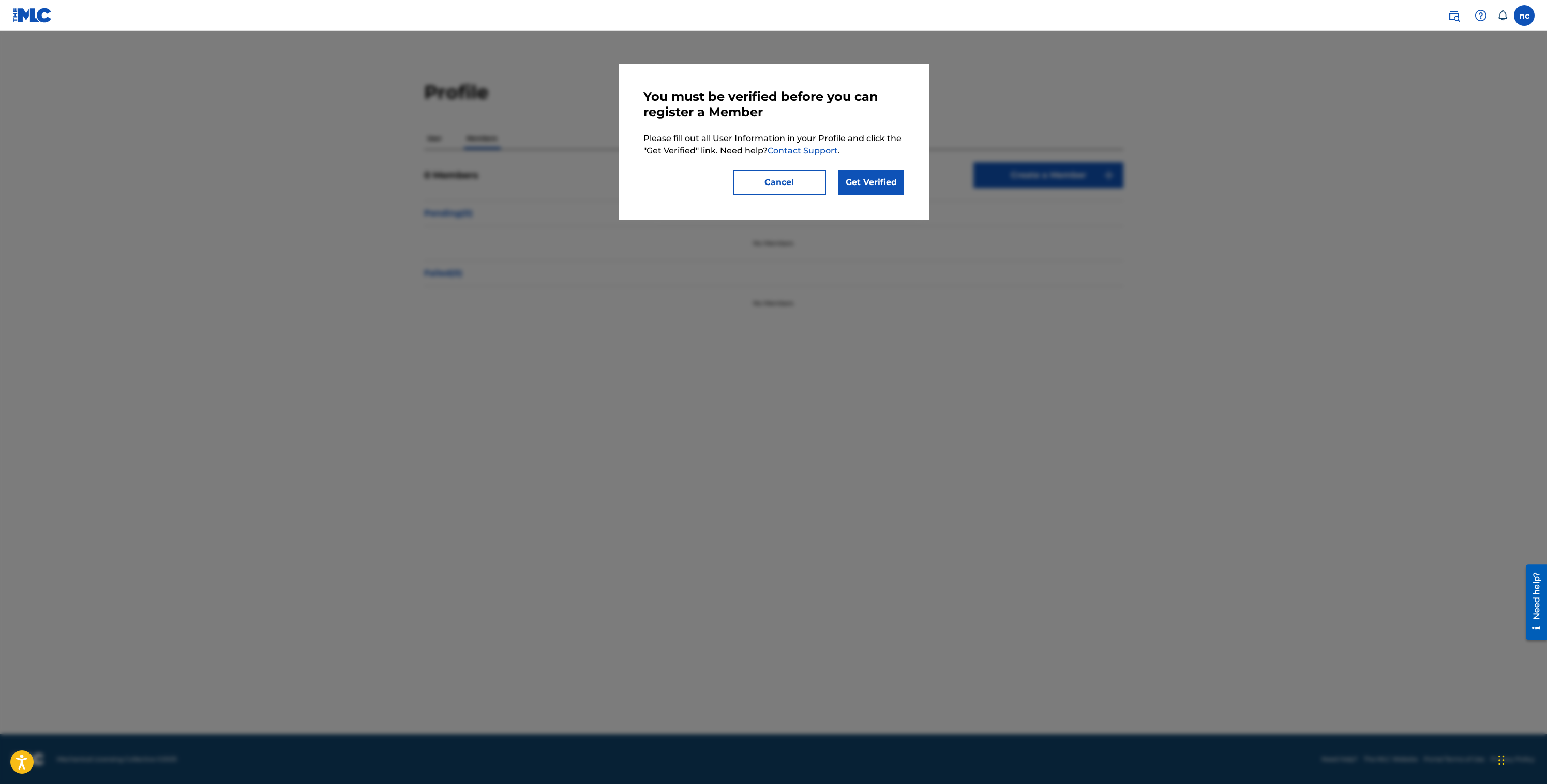
click at [865, 179] on link "Get Verified" at bounding box center [871, 181] width 66 height 25
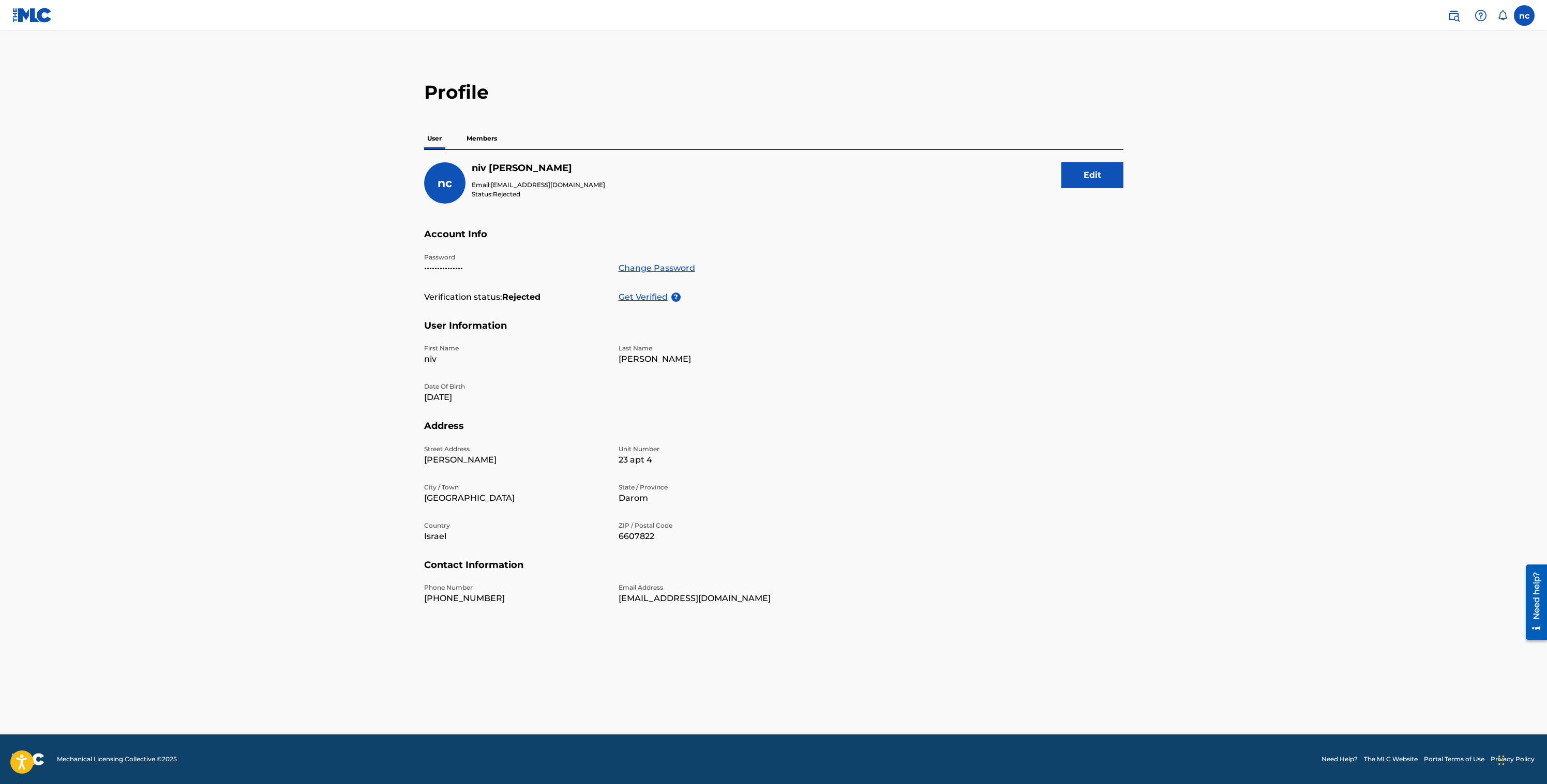
click at [650, 295] on p "Get Verified" at bounding box center [645, 297] width 53 height 12
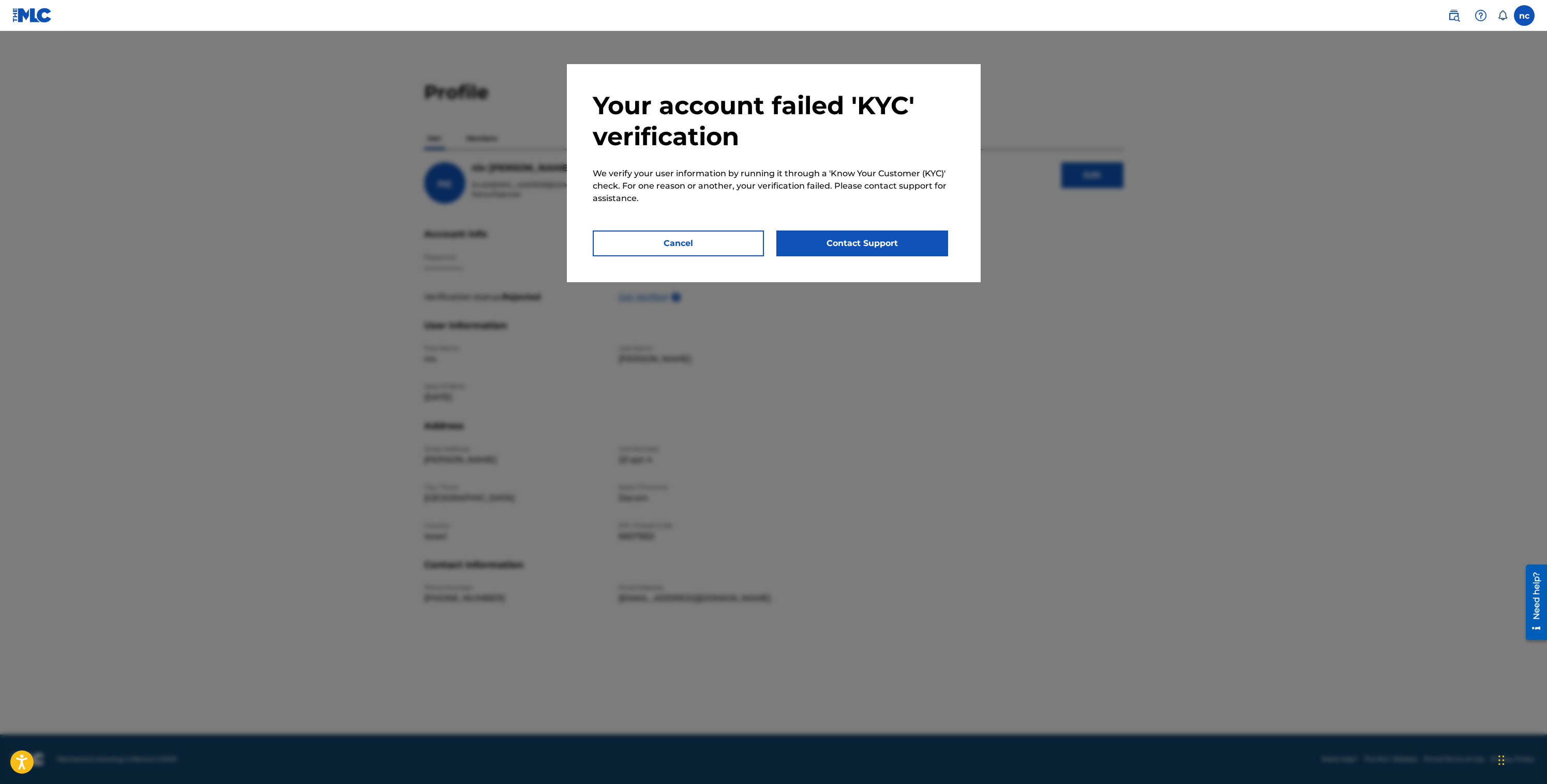
click at [912, 250] on button "Contact Support" at bounding box center [861, 243] width 172 height 25
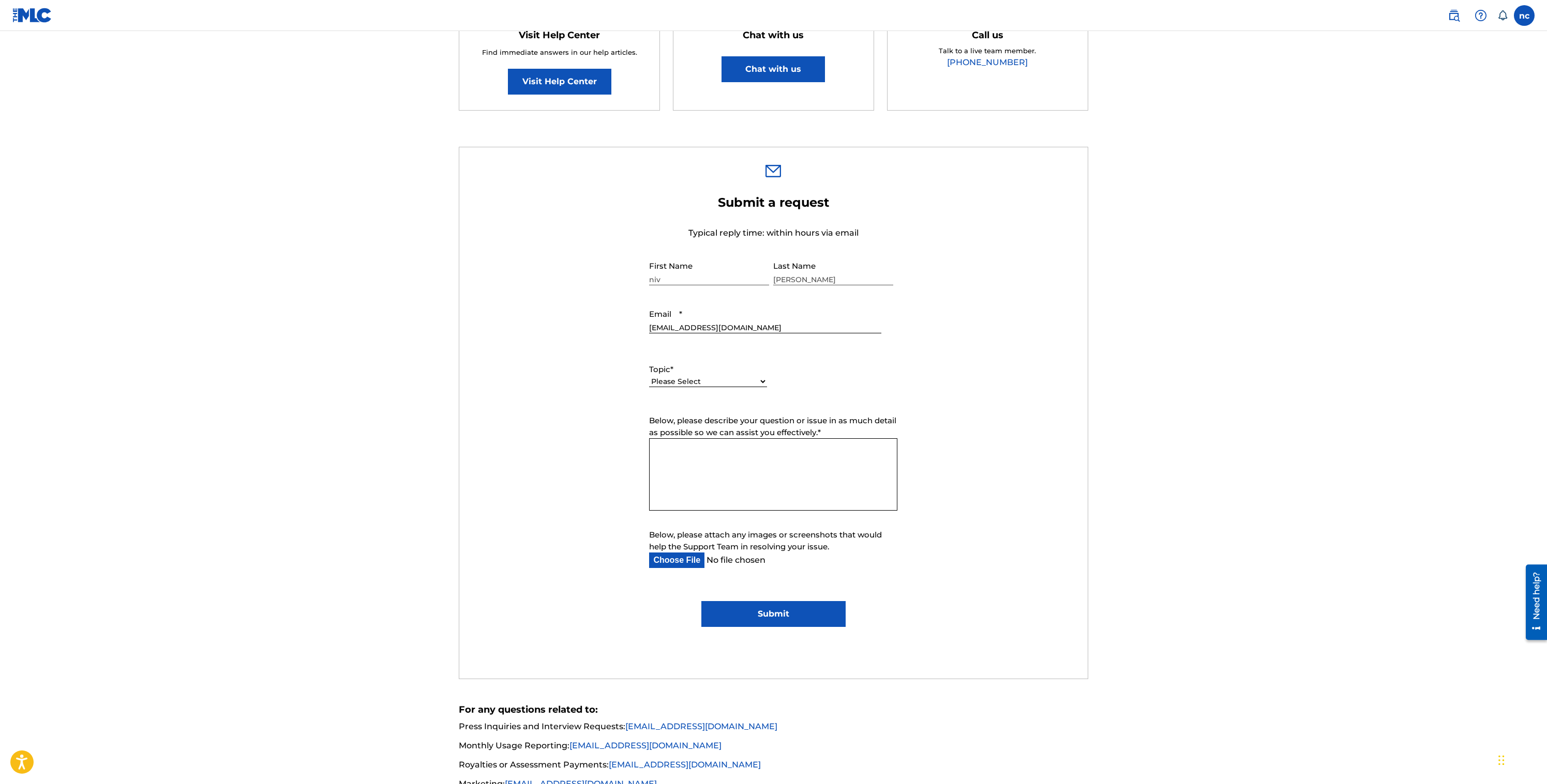
scroll to position [214, 0]
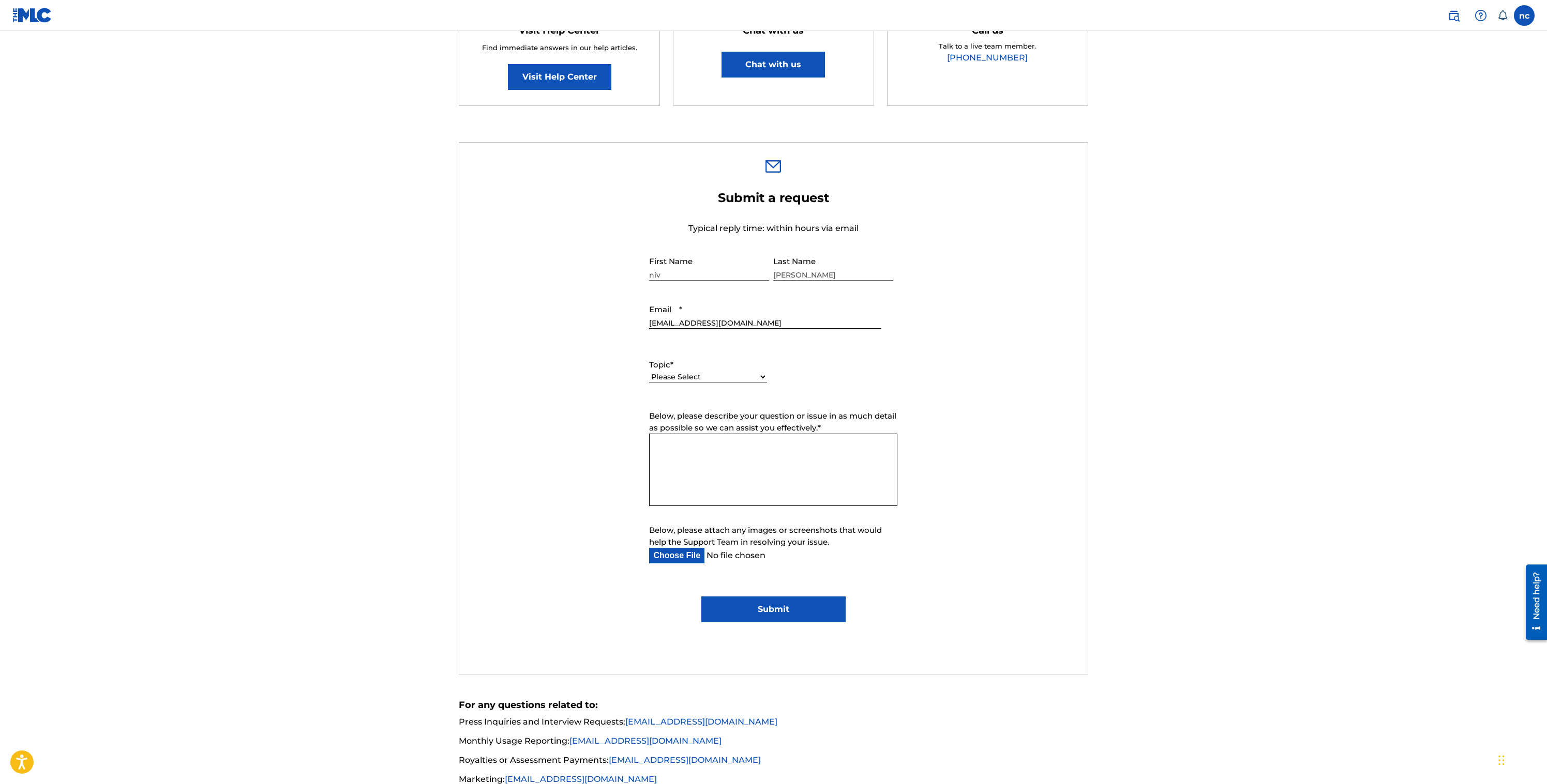
click at [711, 460] on textarea "Below, please describe your question or issue in as much detail as possible so …" at bounding box center [773, 469] width 248 height 72
click at [710, 460] on textarea "Below, please describe your question or issue in as much detail as possible so …" at bounding box center [773, 469] width 248 height 72
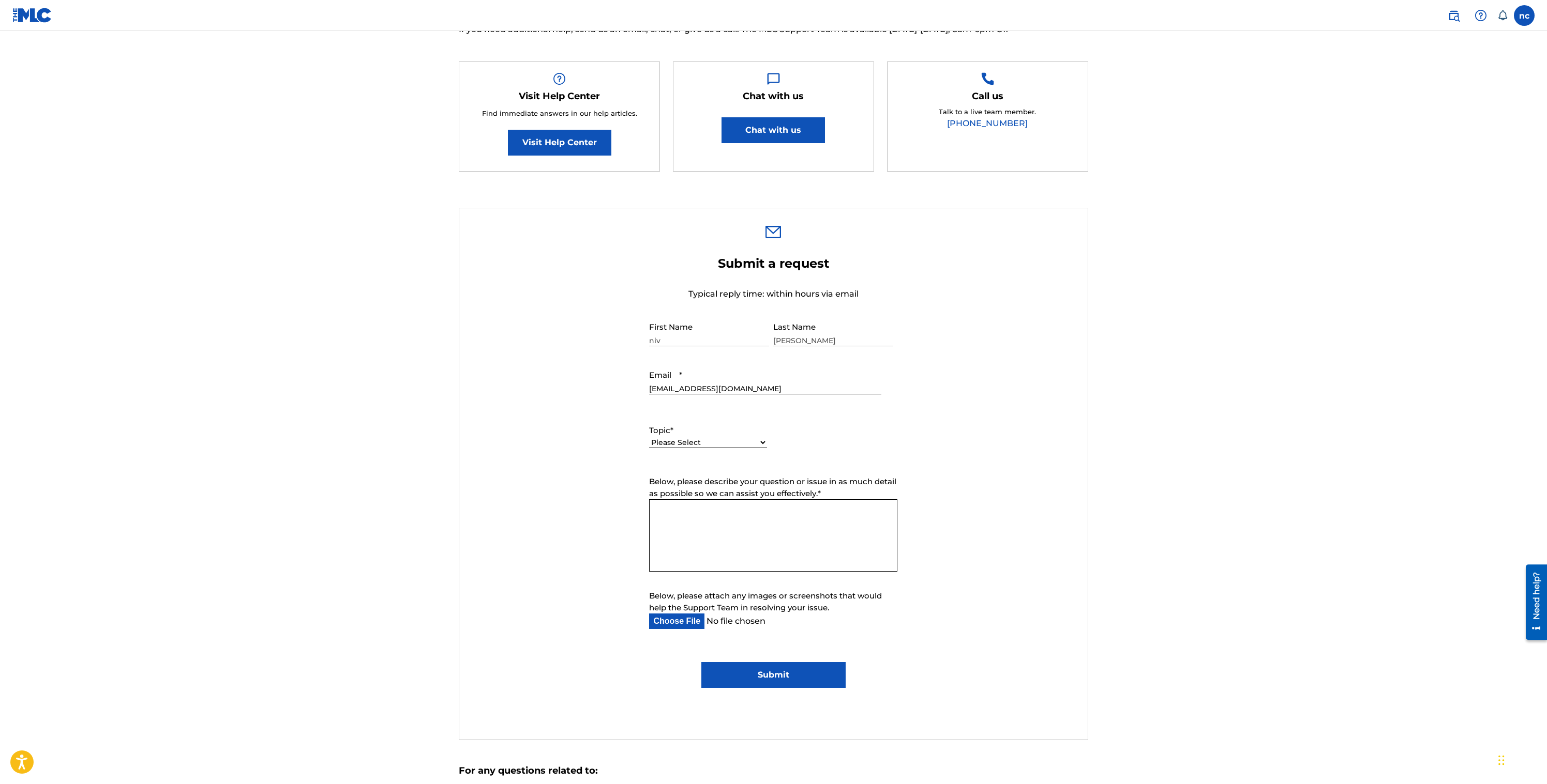
scroll to position [0, 0]
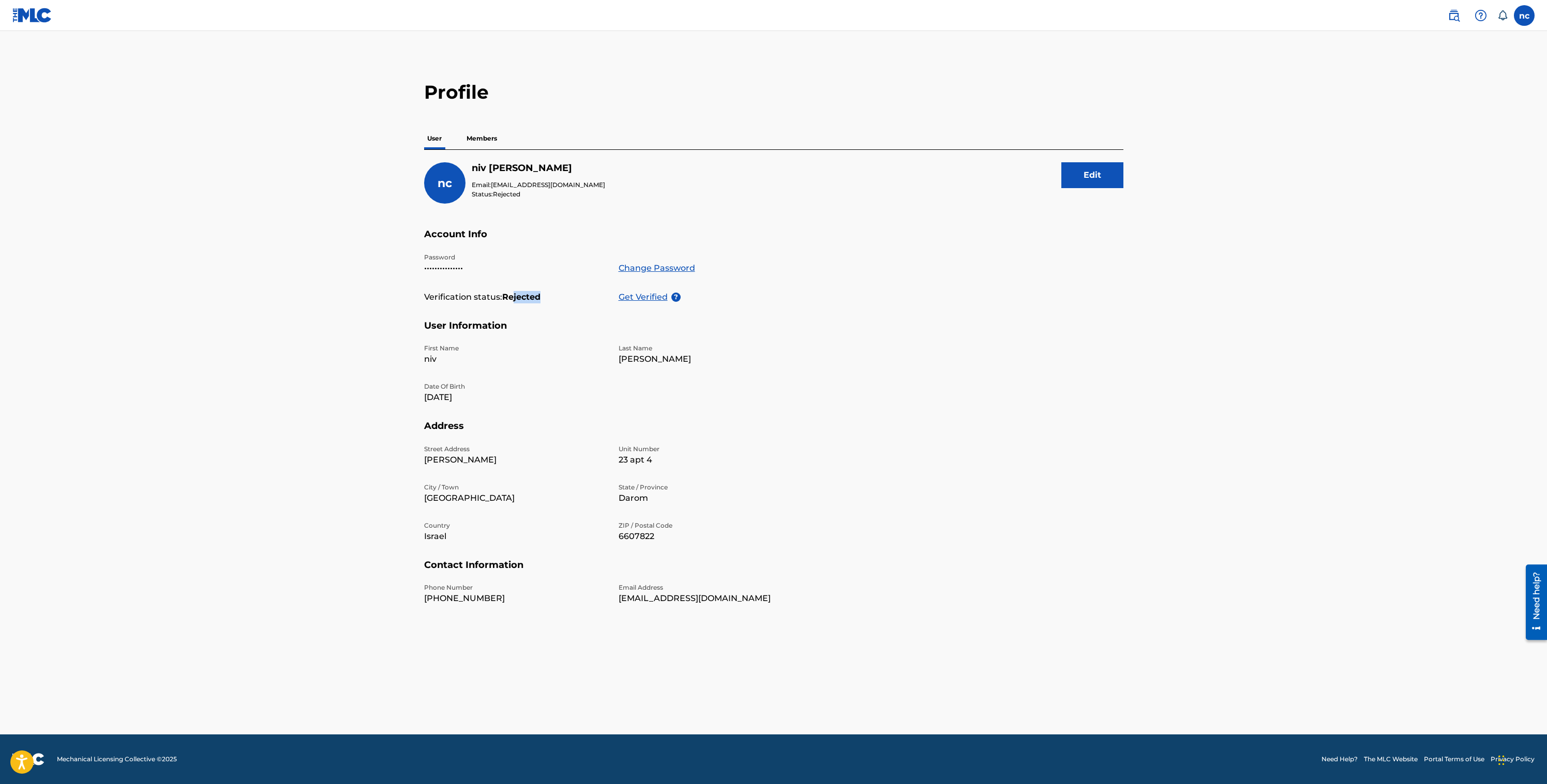
drag, startPoint x: 515, startPoint y: 295, endPoint x: 546, endPoint y: 296, distance: 31.0
click at [546, 296] on div "Verification status: Rejected" at bounding box center [515, 297] width 182 height 12
drag, startPoint x: 423, startPoint y: 297, endPoint x: 513, endPoint y: 294, distance: 90.0
click at [513, 294] on div "Profile User Members nc [PERSON_NAME] Email: [EMAIL_ADDRESS][DOMAIN_NAME] Statu…" at bounding box center [774, 351] width 724 height 541
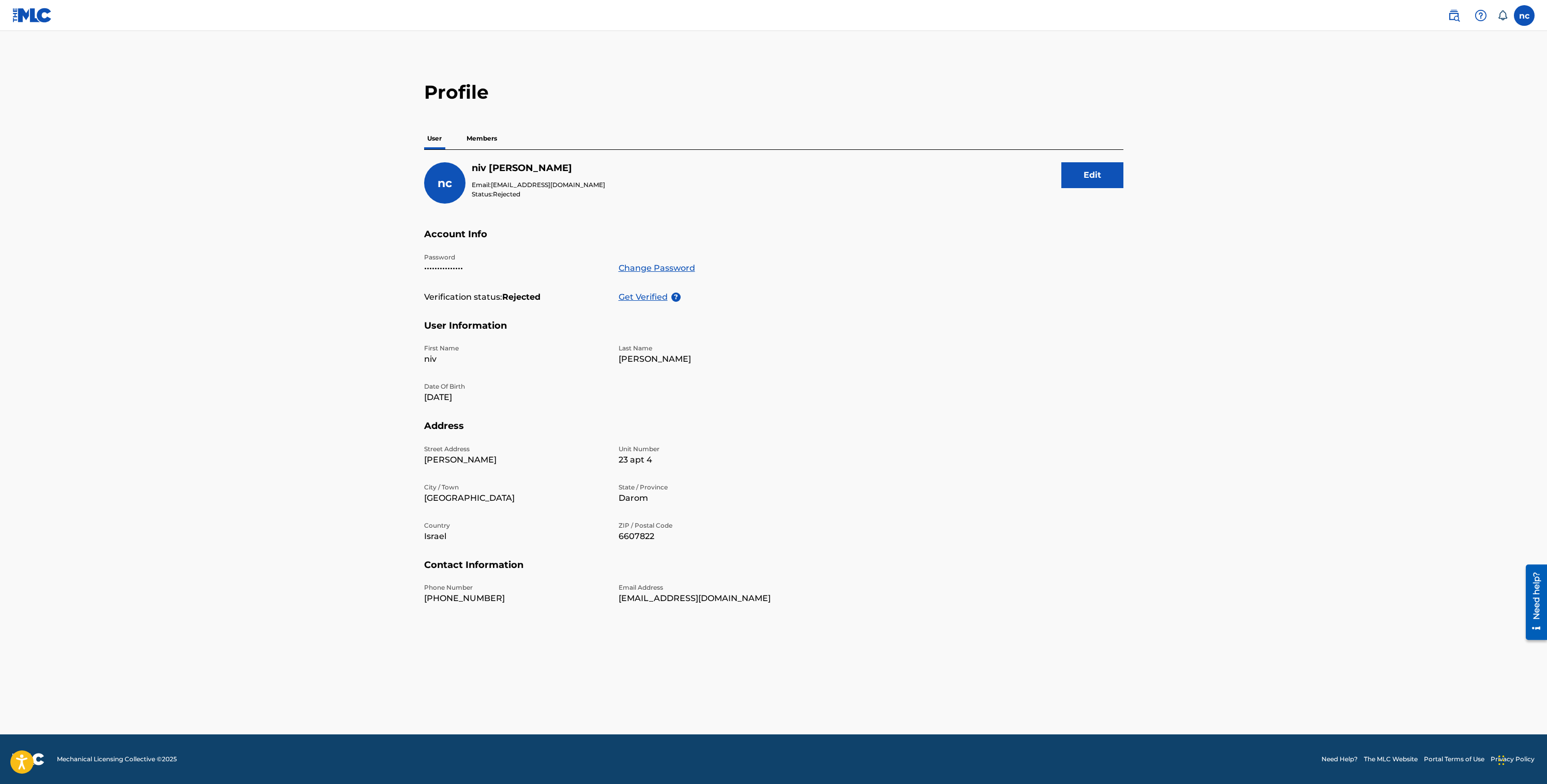
click at [513, 294] on strong "Rejected" at bounding box center [521, 297] width 39 height 12
click at [646, 295] on p "Get Verified" at bounding box center [645, 297] width 53 height 12
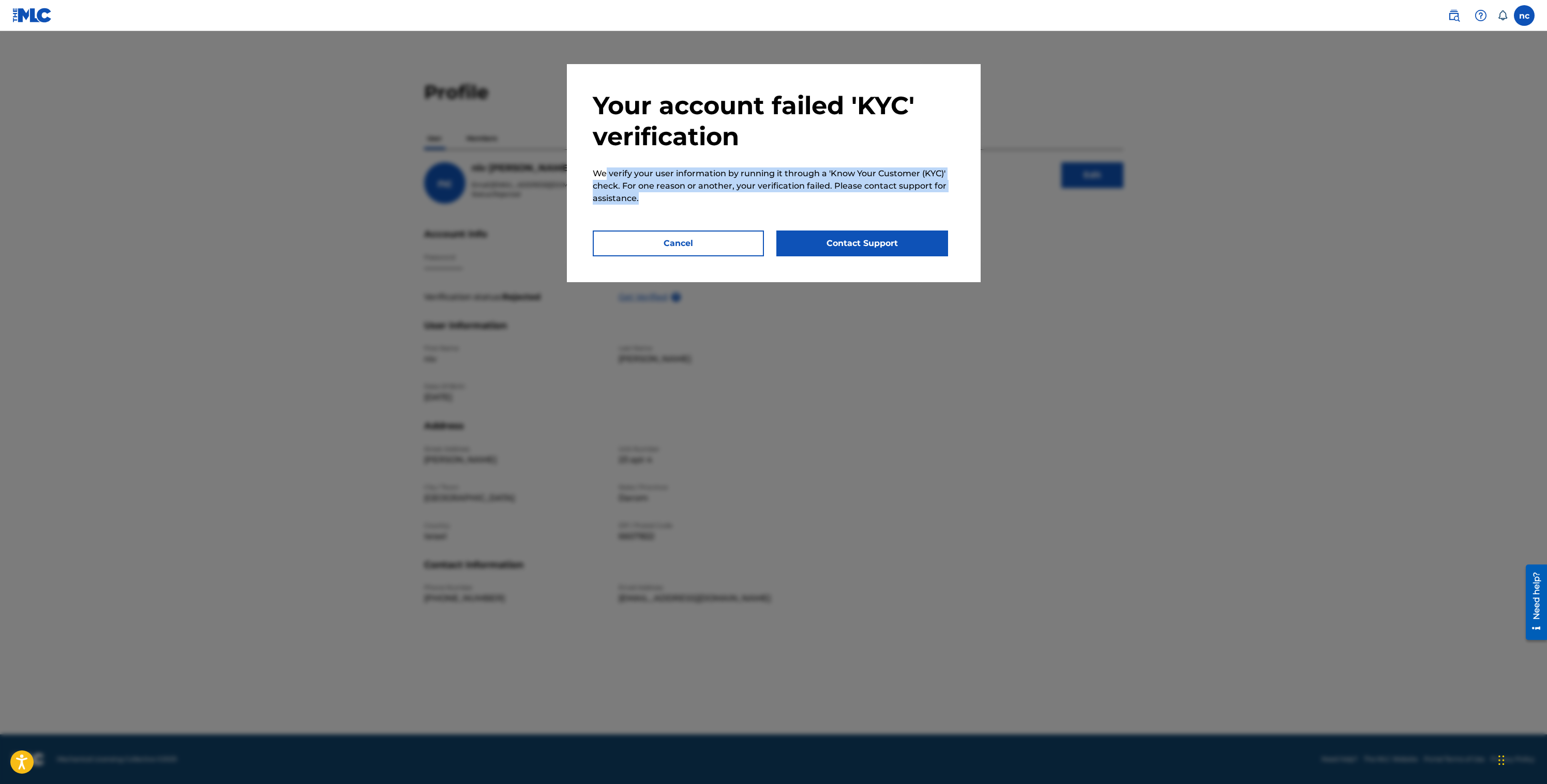
drag, startPoint x: 606, startPoint y: 176, endPoint x: 709, endPoint y: 203, distance: 106.5
click at [709, 203] on p "We verify your user information by running it through a 'Know Your Customer (KY…" at bounding box center [770, 192] width 355 height 79
drag, startPoint x: 709, startPoint y: 203, endPoint x: 700, endPoint y: 214, distance: 14.2
click at [709, 203] on p "We verify your user information by running it through a 'Know Your Customer (KY…" at bounding box center [770, 192] width 355 height 79
click at [836, 238] on button "Contact Support" at bounding box center [861, 243] width 172 height 25
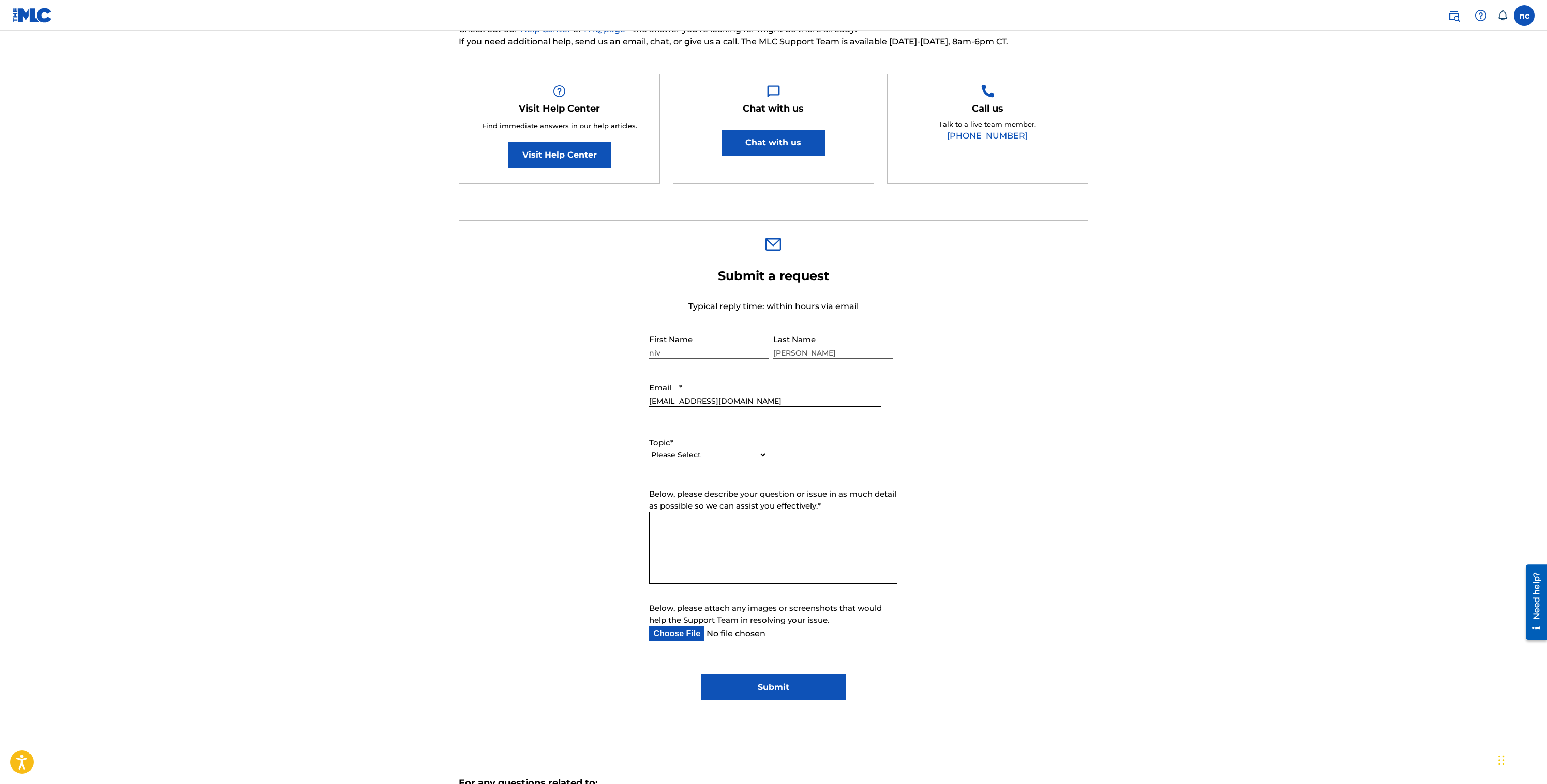
scroll to position [141, 0]
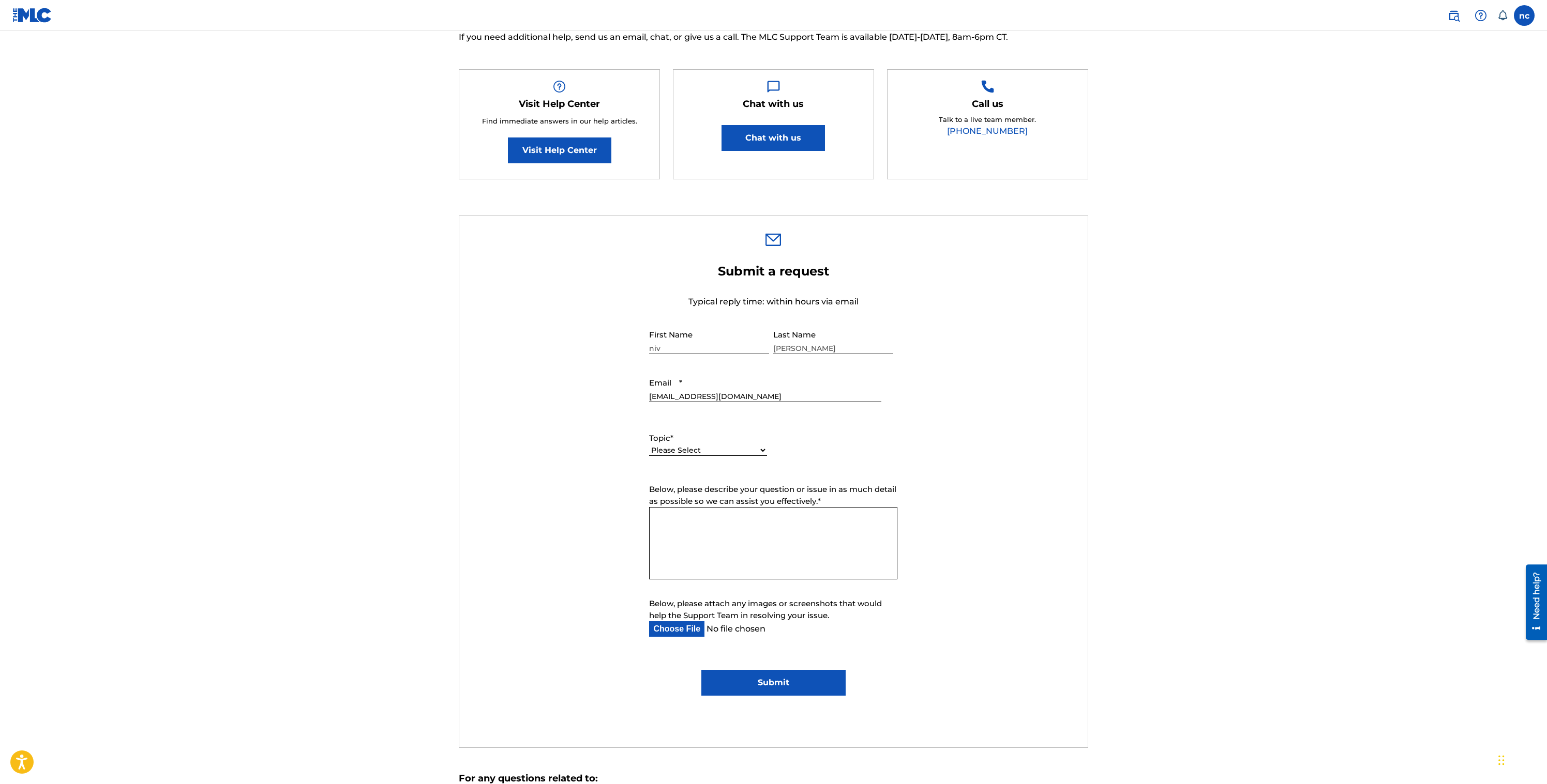
click at [704, 458] on div "Please Select I need help with my account I need help with managing my catalog …" at bounding box center [707, 455] width 118 height 24
click at [704, 450] on select "Please Select I need help with my account I need help with managing my catalog …" at bounding box center [707, 450] width 118 height 11
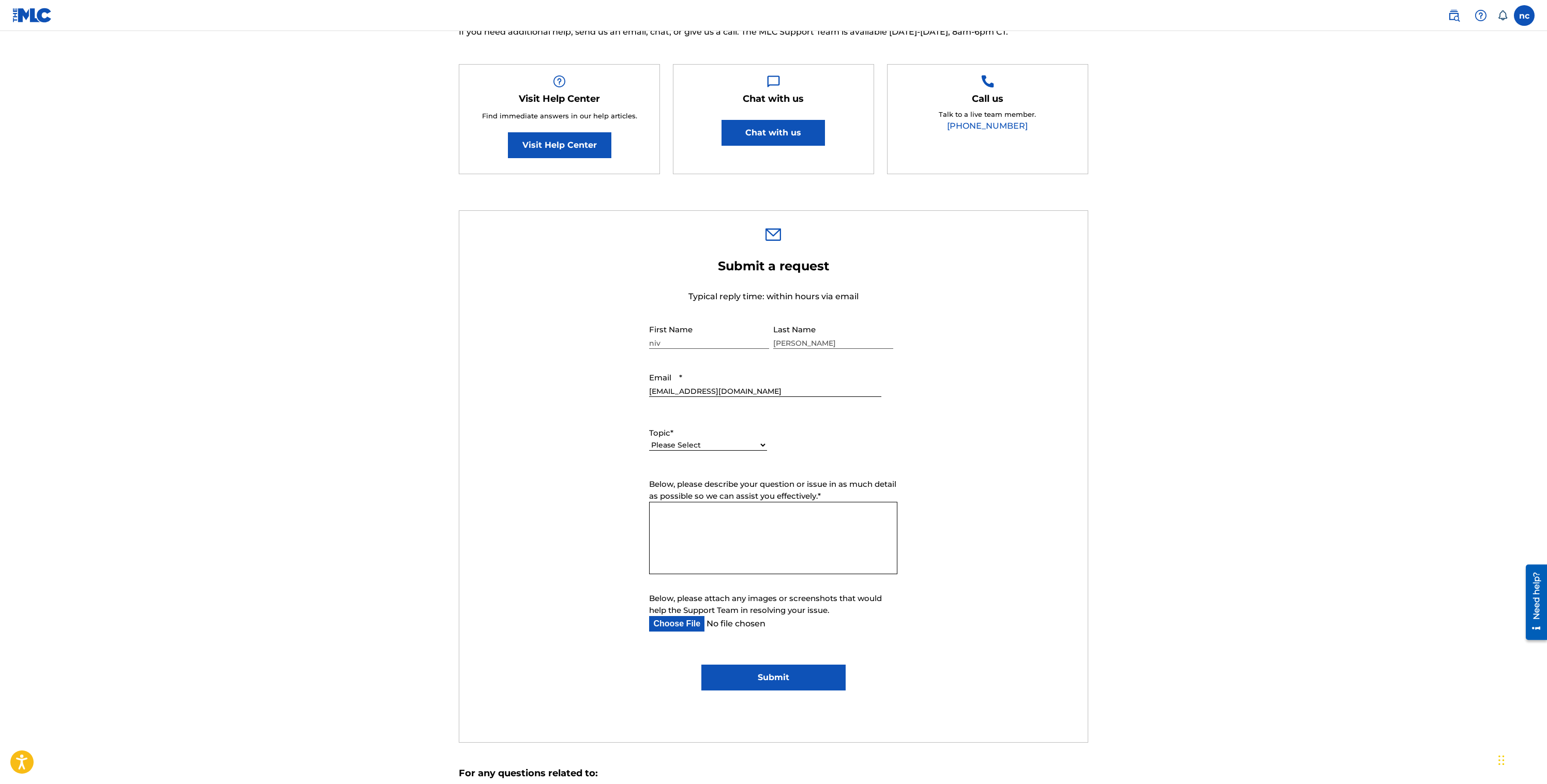
scroll to position [328, 0]
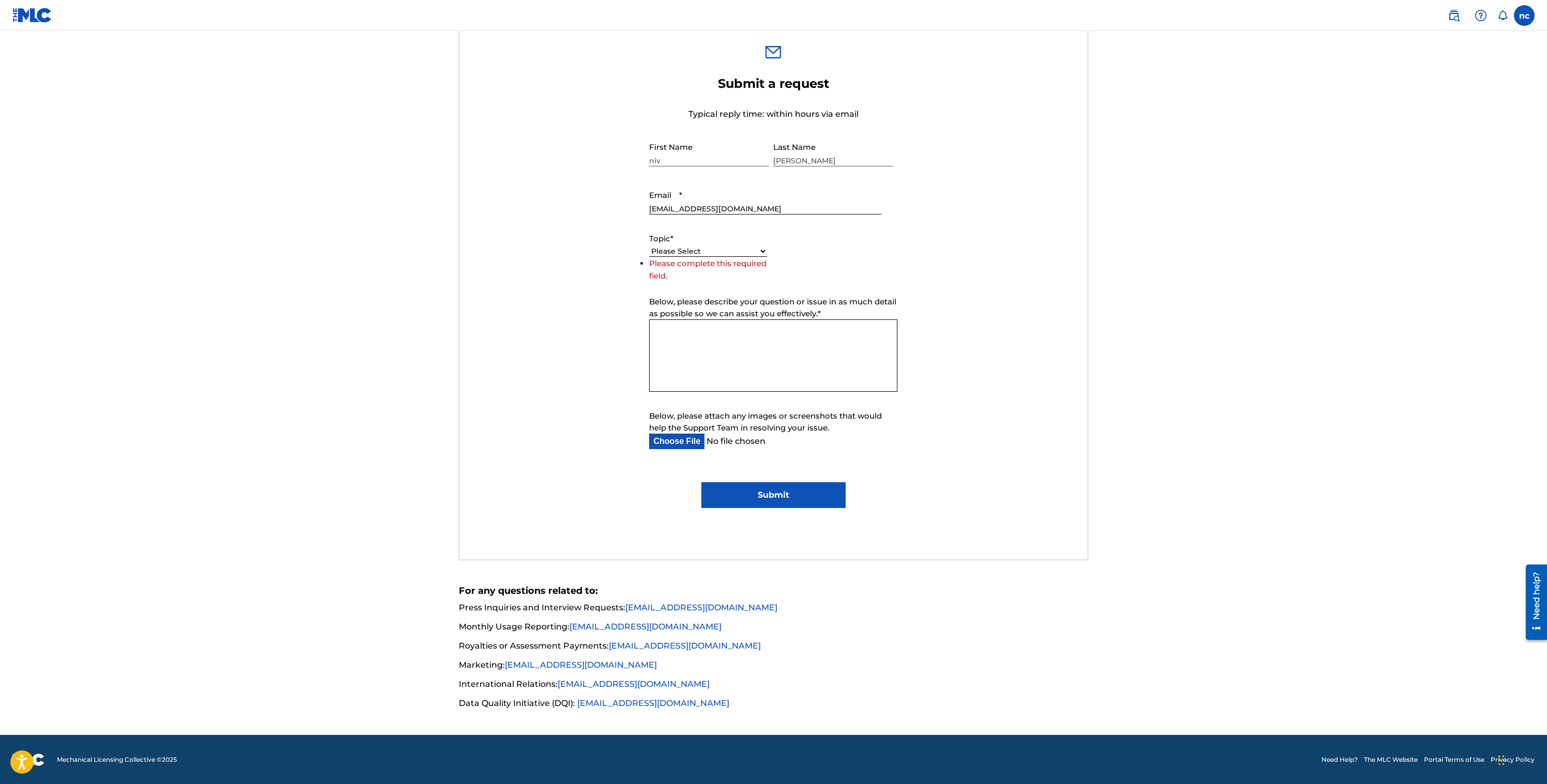
drag, startPoint x: 1153, startPoint y: 380, endPoint x: 910, endPoint y: 333, distance: 247.5
click at [1153, 380] on main "Need Help? You've come to the right place! Check out our Help Center or FAQ pag…" at bounding box center [773, 219] width 1547 height 1032
click at [729, 252] on select "Please Select I need help with my account I need help with managing my catalog …" at bounding box center [707, 252] width 118 height 11
select select "I need help with my account"
click at [649, 257] on select "Please Select I need help with my account I need help with managing my catalog …" at bounding box center [707, 252] width 118 height 11
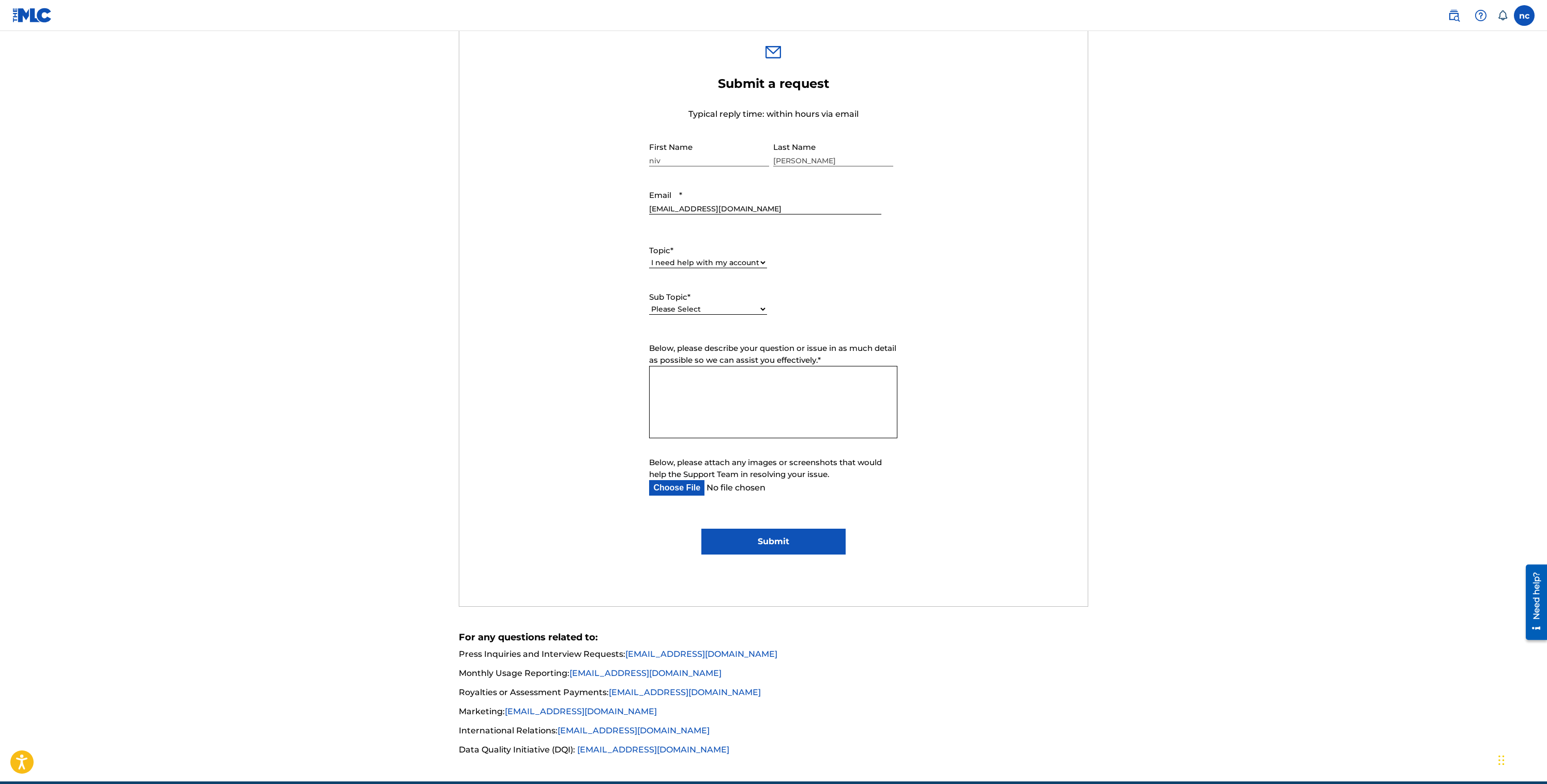
click at [743, 343] on label "Below, please describe your question or issue in as much detail as possible so …" at bounding box center [773, 354] width 248 height 24
click at [743, 366] on textarea "Below, please describe your question or issue in as much detail as possible so …" at bounding box center [773, 401] width 248 height 72
click at [733, 383] on textarea "Below, please describe your question or issue in as much detail as possible so …" at bounding box center [773, 401] width 248 height 72
type textarea "Hey I have just registered and I cant get varified please help me to complete t…"
click at [744, 539] on input "Submit" at bounding box center [773, 541] width 144 height 25
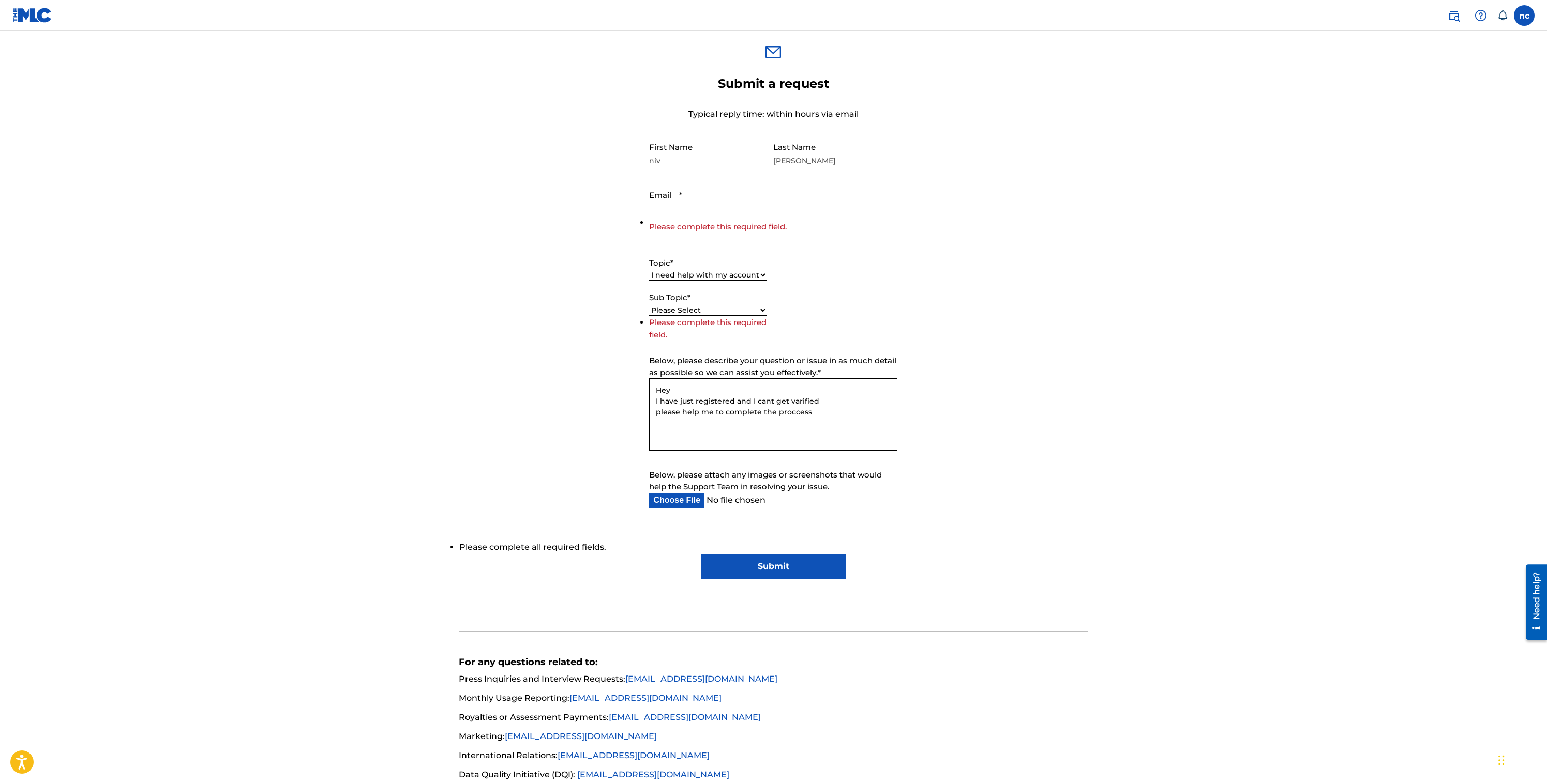
click at [709, 309] on select "Please Select I need help with my user account I can't log in to my user accoun…" at bounding box center [707, 310] width 118 height 11
click at [649, 316] on select "Please Select I need help with my user account I can't log in to my user accoun…" at bounding box center [707, 310] width 118 height 11
click at [718, 327] on div "Please Select I need help with my user account I can't log in to my user accoun…" at bounding box center [707, 326] width 118 height 24
click at [720, 322] on select "Please Select I need help with my user account I can't log in to my user accoun…" at bounding box center [707, 321] width 118 height 11
select select "I was not verified as a user"
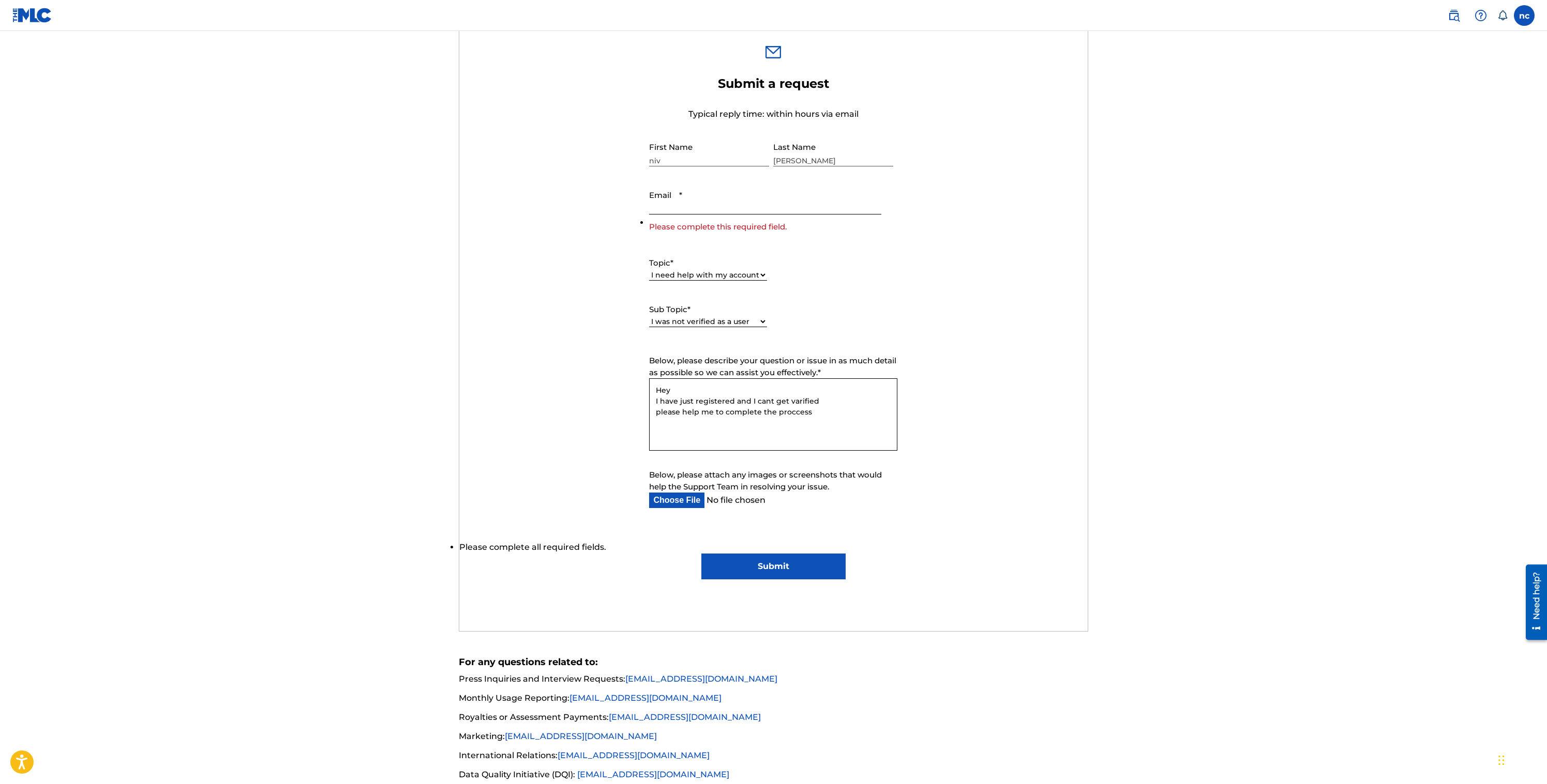
click at [649, 316] on select "Please Select I need help with my user account I can't log in to my user accoun…" at bounding box center [707, 321] width 118 height 11
click at [776, 561] on input "Submit" at bounding box center [773, 566] width 144 height 25
click at [711, 212] on input "Email *" at bounding box center [765, 199] width 231 height 29
type input "[EMAIL_ADDRESS][DOMAIN_NAME]"
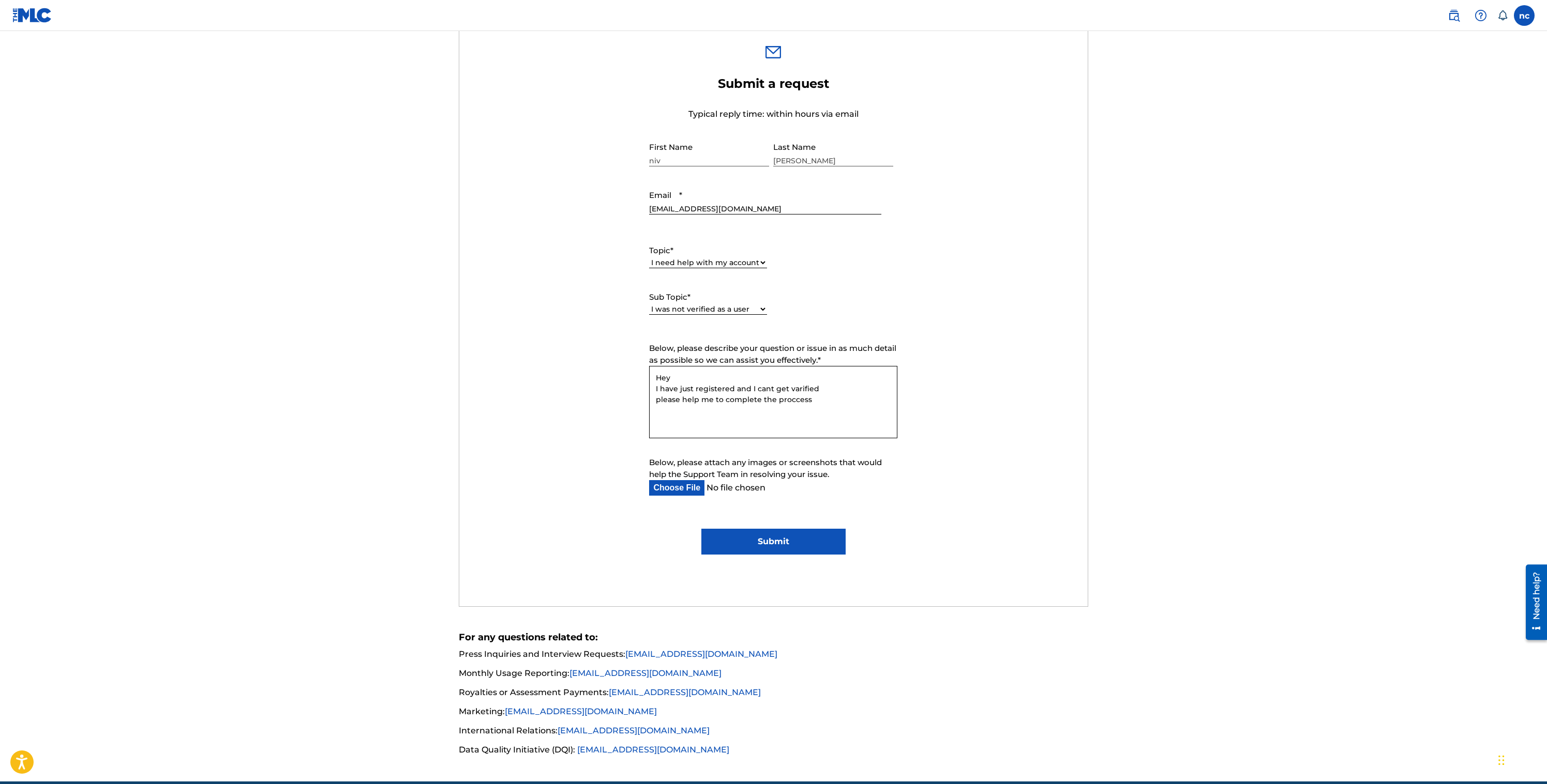
click at [778, 541] on input "Submit" at bounding box center [773, 541] width 144 height 25
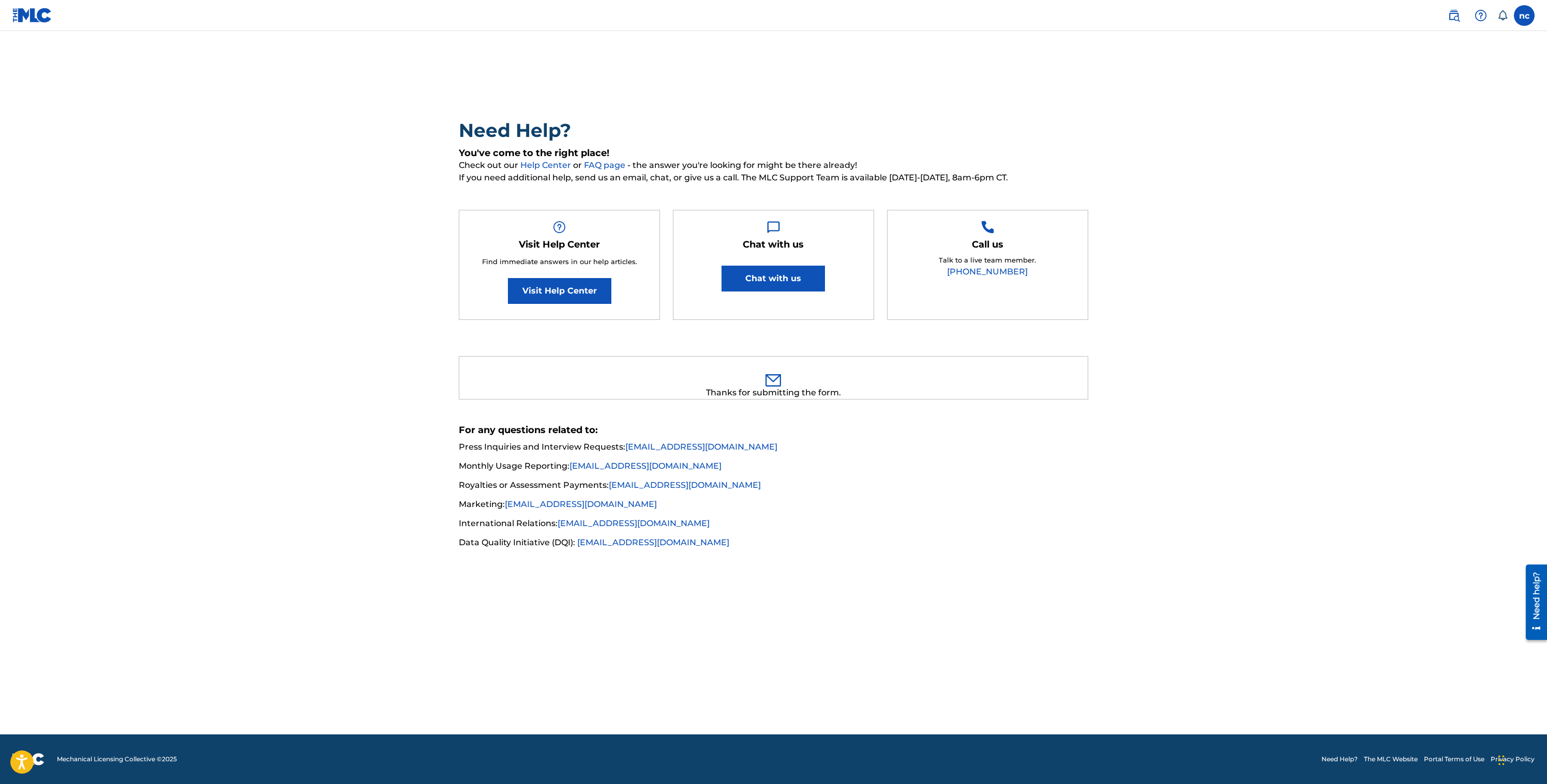
drag, startPoint x: 324, startPoint y: 145, endPoint x: 434, endPoint y: 175, distance: 114.0
click at [324, 145] on main "Need Help? You've come to the right place! Check out our Help Center or FAQ pag…" at bounding box center [773, 383] width 1547 height 703
